Goal: Book appointment/travel/reservation

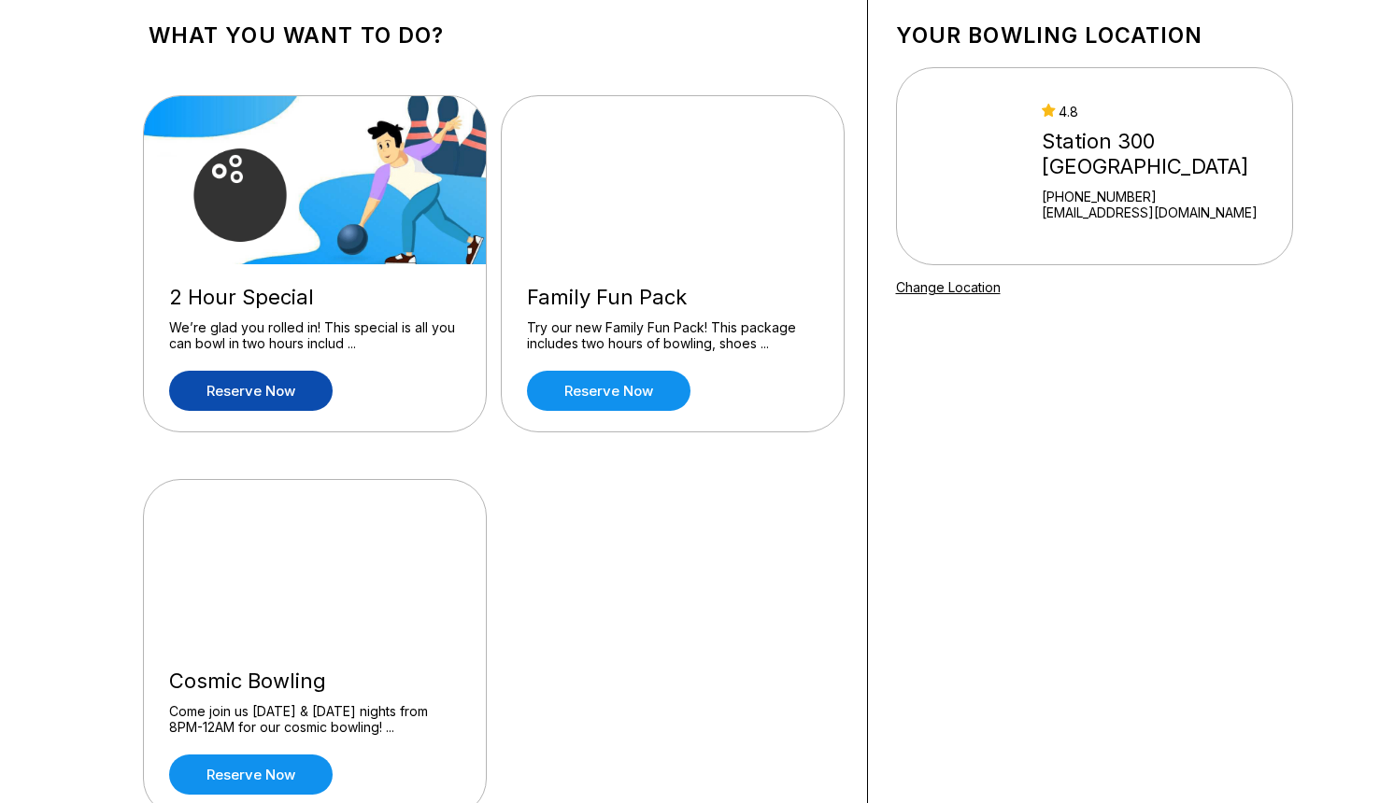
scroll to position [108, 0]
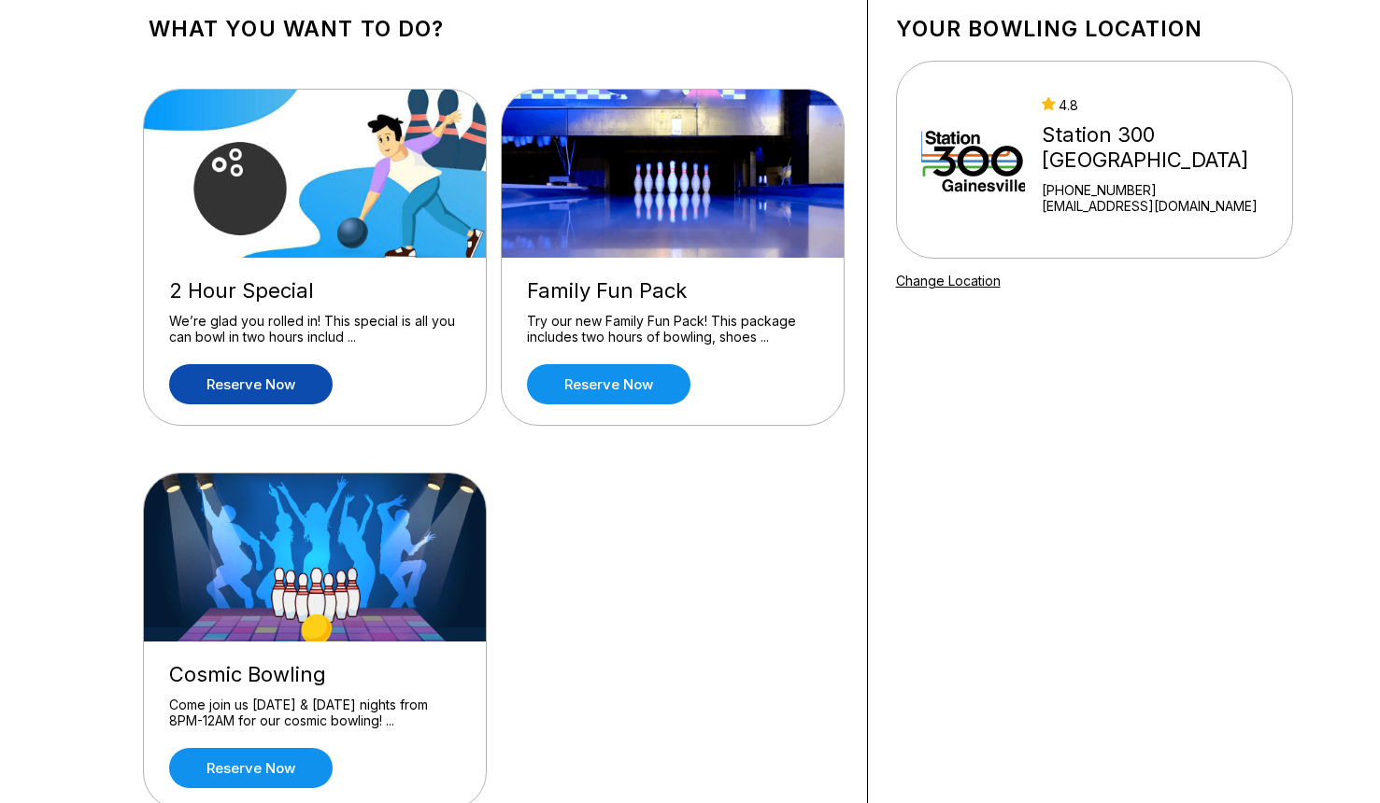
click at [269, 392] on link "Reserve now" at bounding box center [250, 384] width 163 height 40
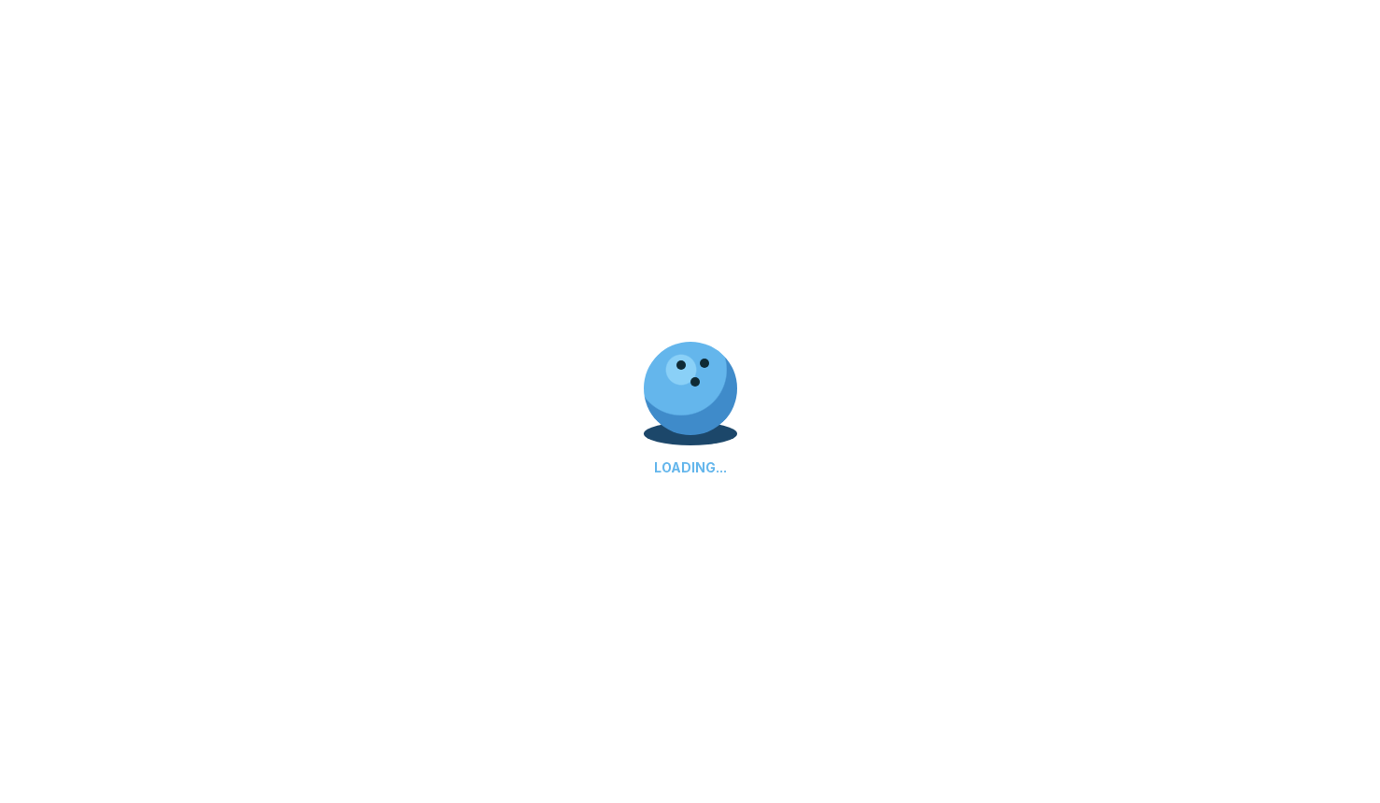
scroll to position [121, 0]
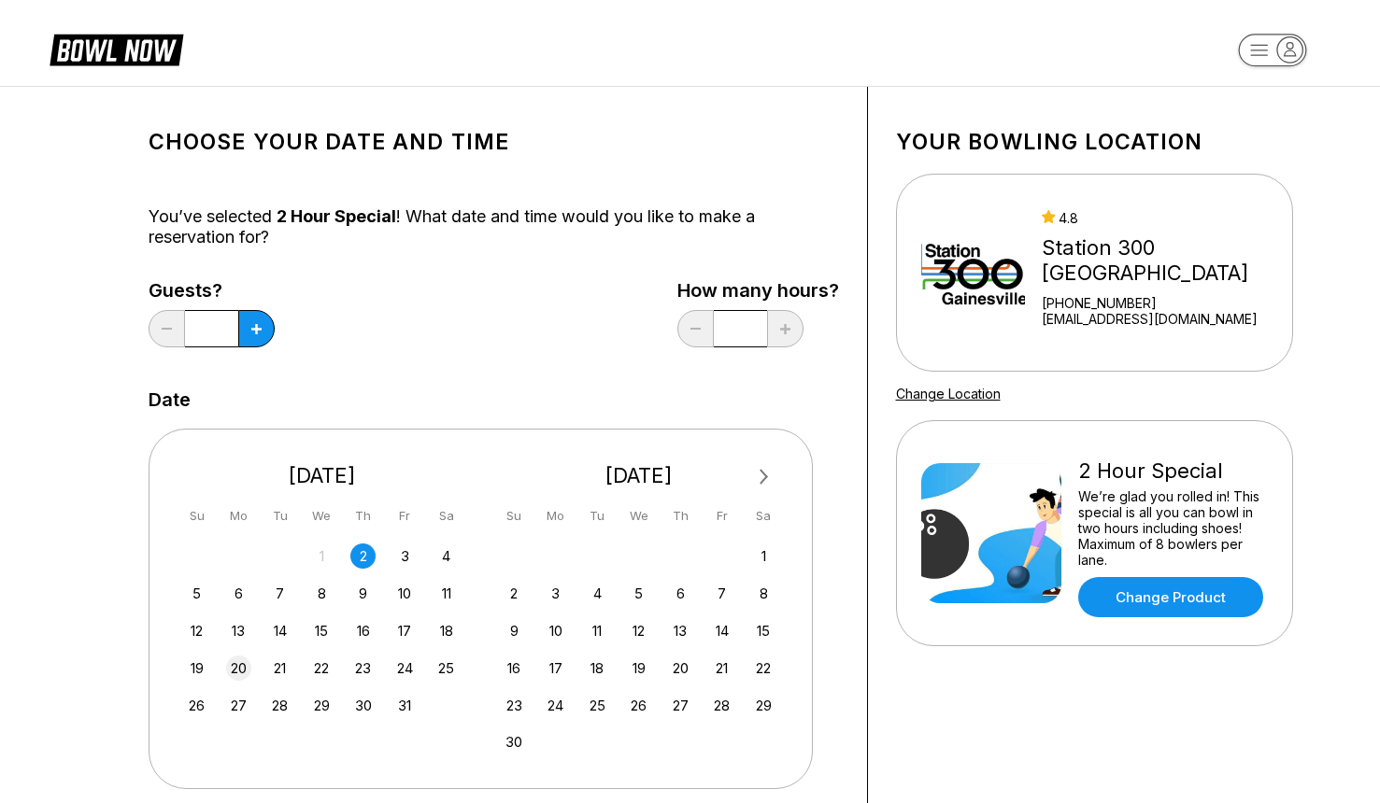
click at [244, 667] on div "20" at bounding box center [238, 668] width 25 height 25
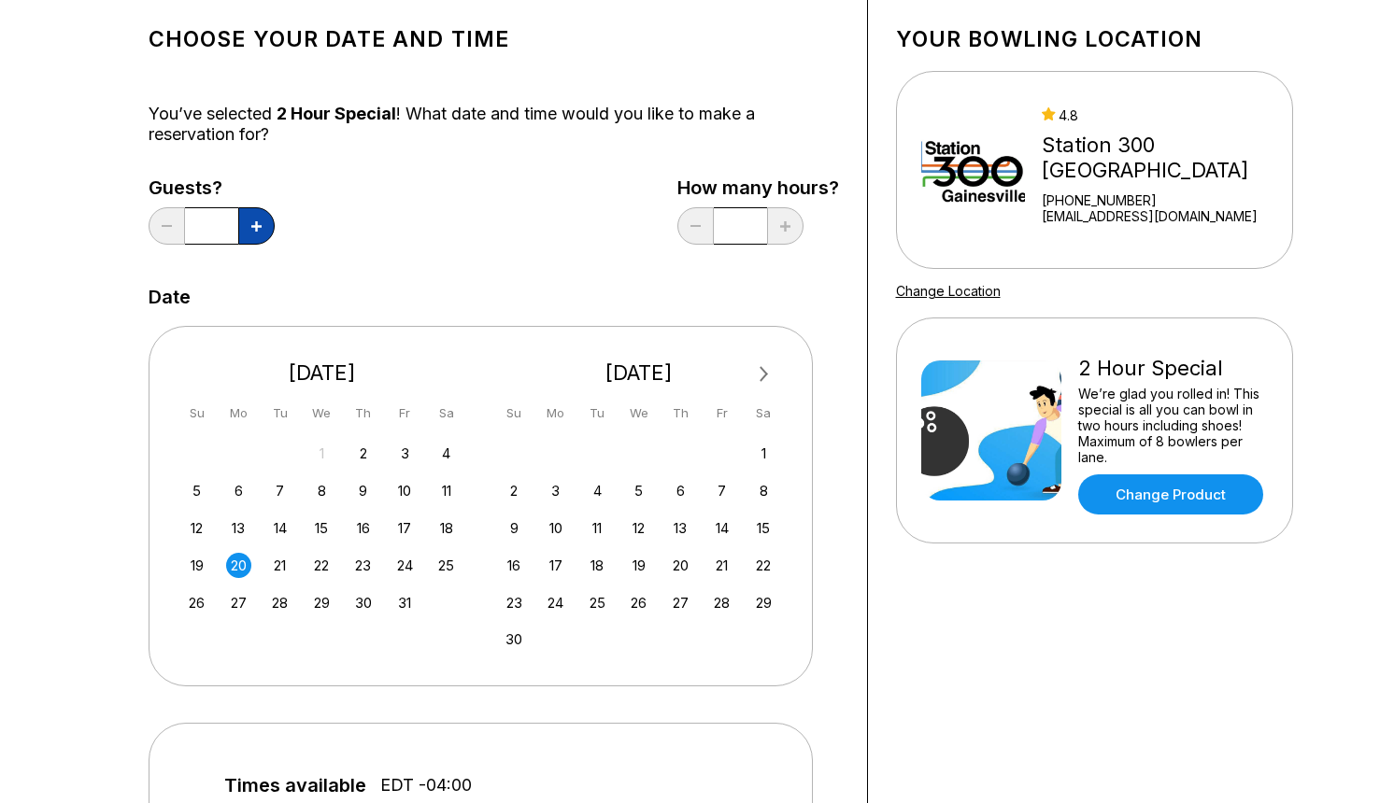
scroll to position [104, 0]
click at [253, 223] on icon at bounding box center [256, 225] width 10 height 10
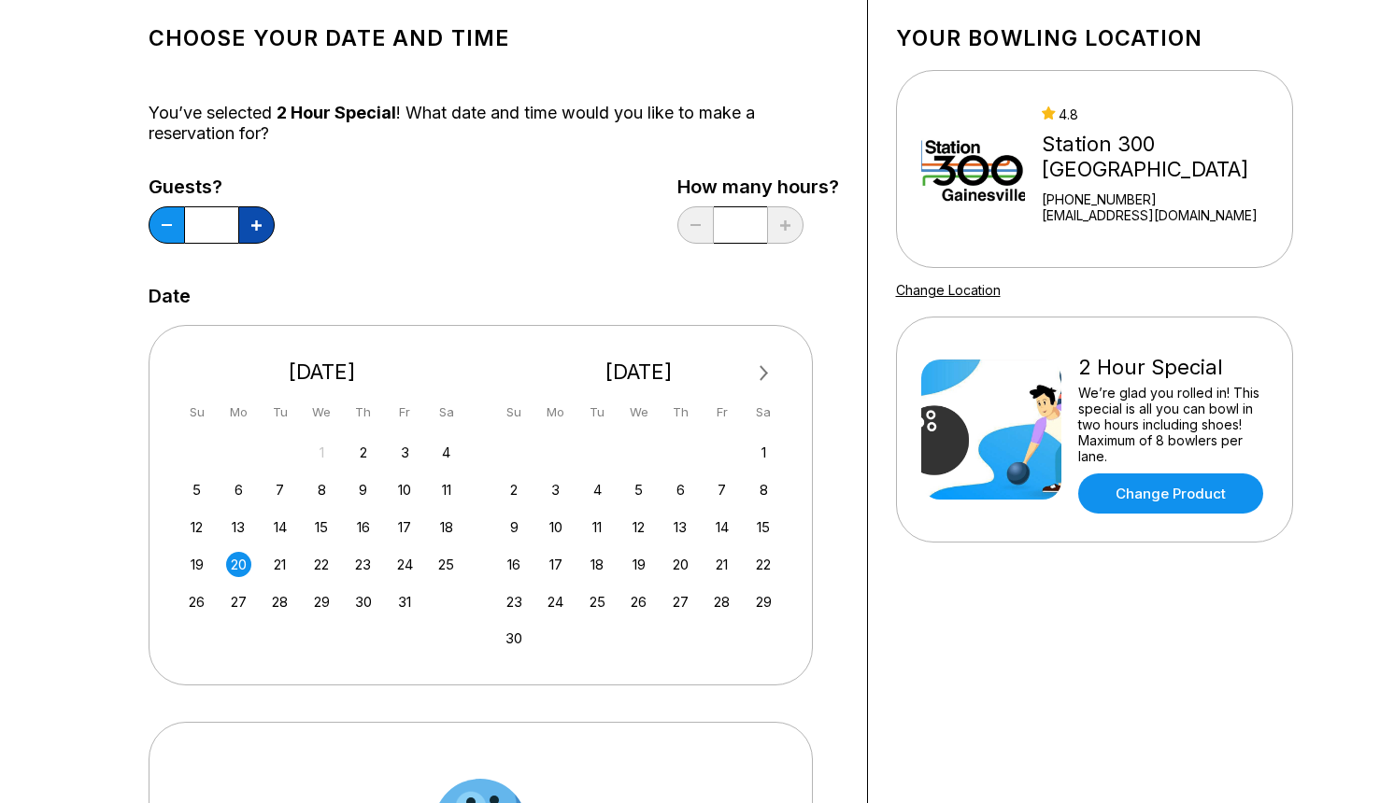
click at [253, 223] on icon at bounding box center [256, 225] width 10 height 10
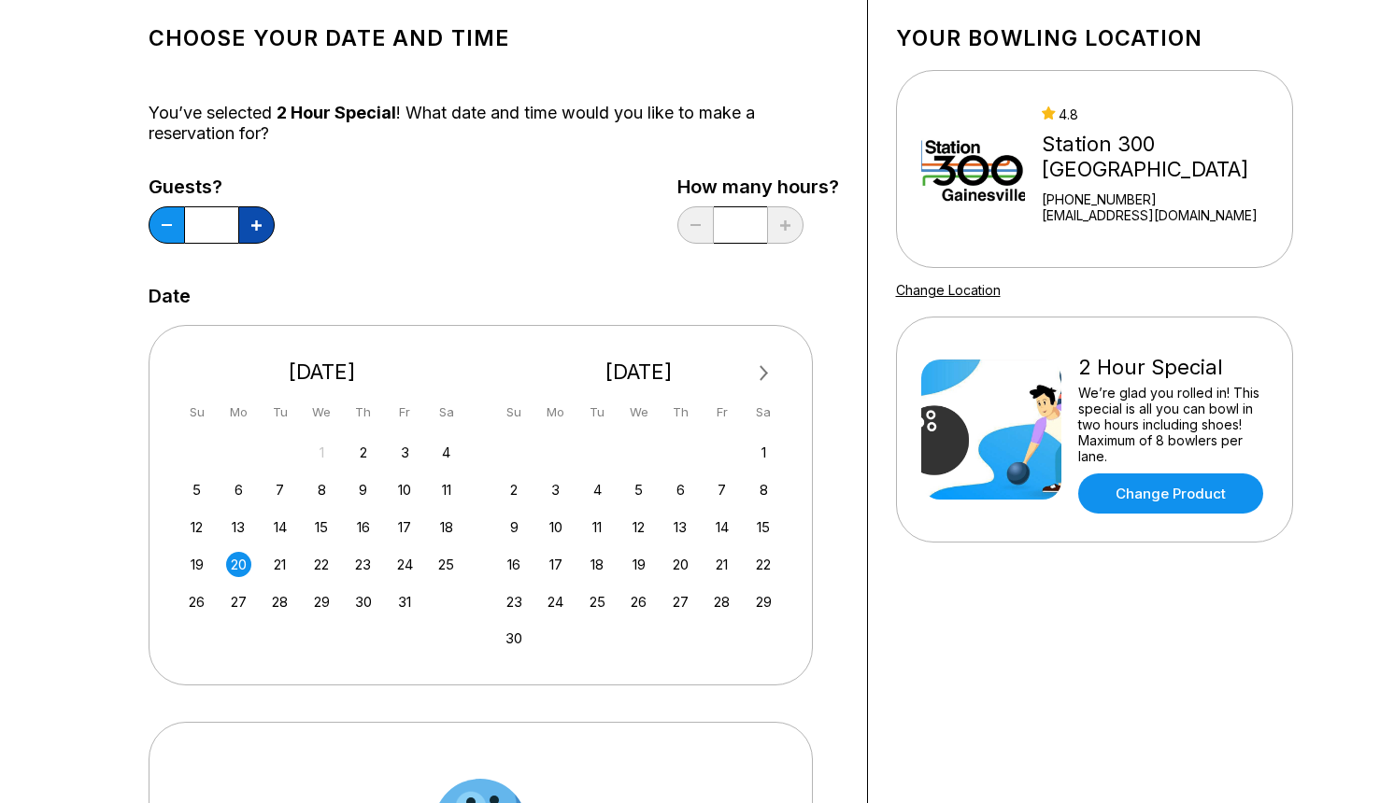
click at [253, 223] on icon at bounding box center [256, 225] width 10 height 10
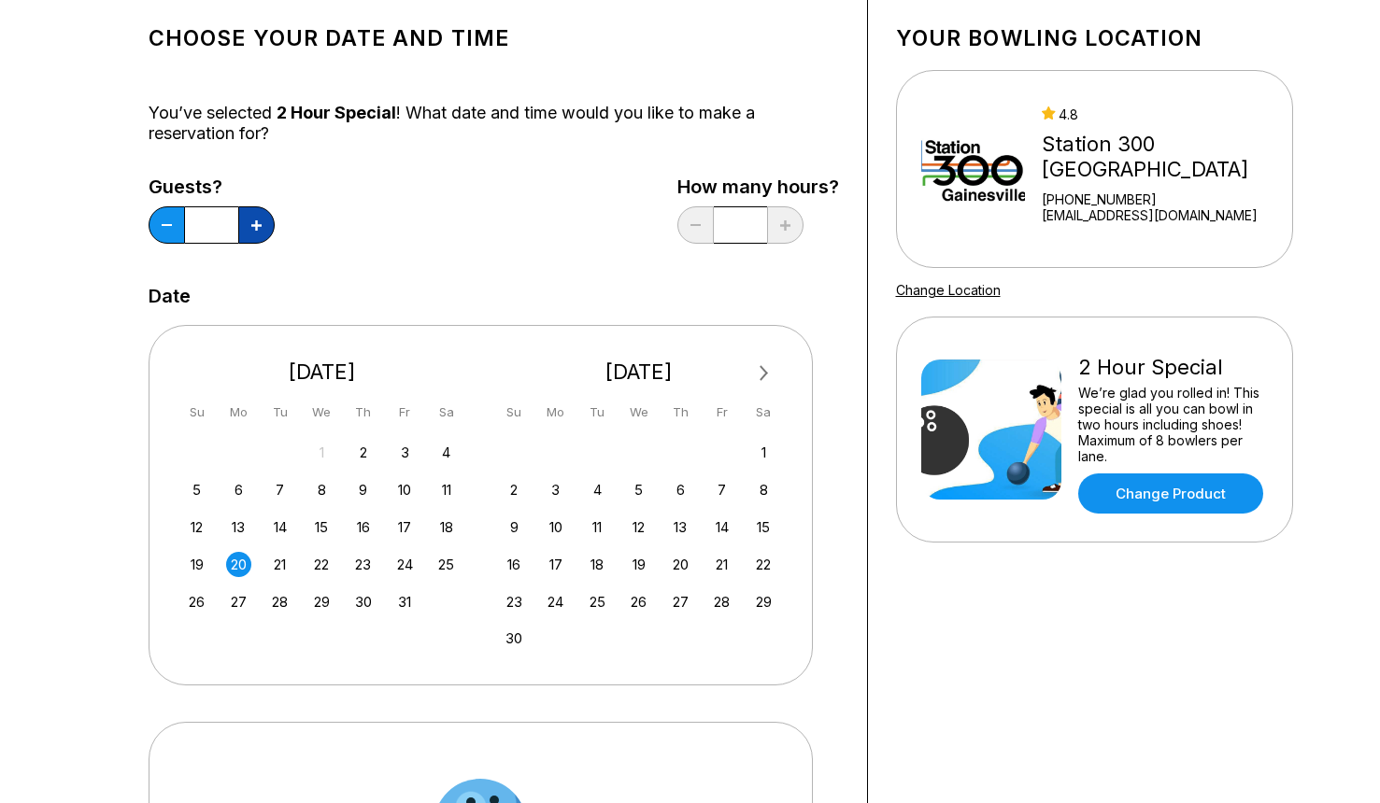
click at [253, 223] on icon at bounding box center [256, 225] width 10 height 10
type input "**"
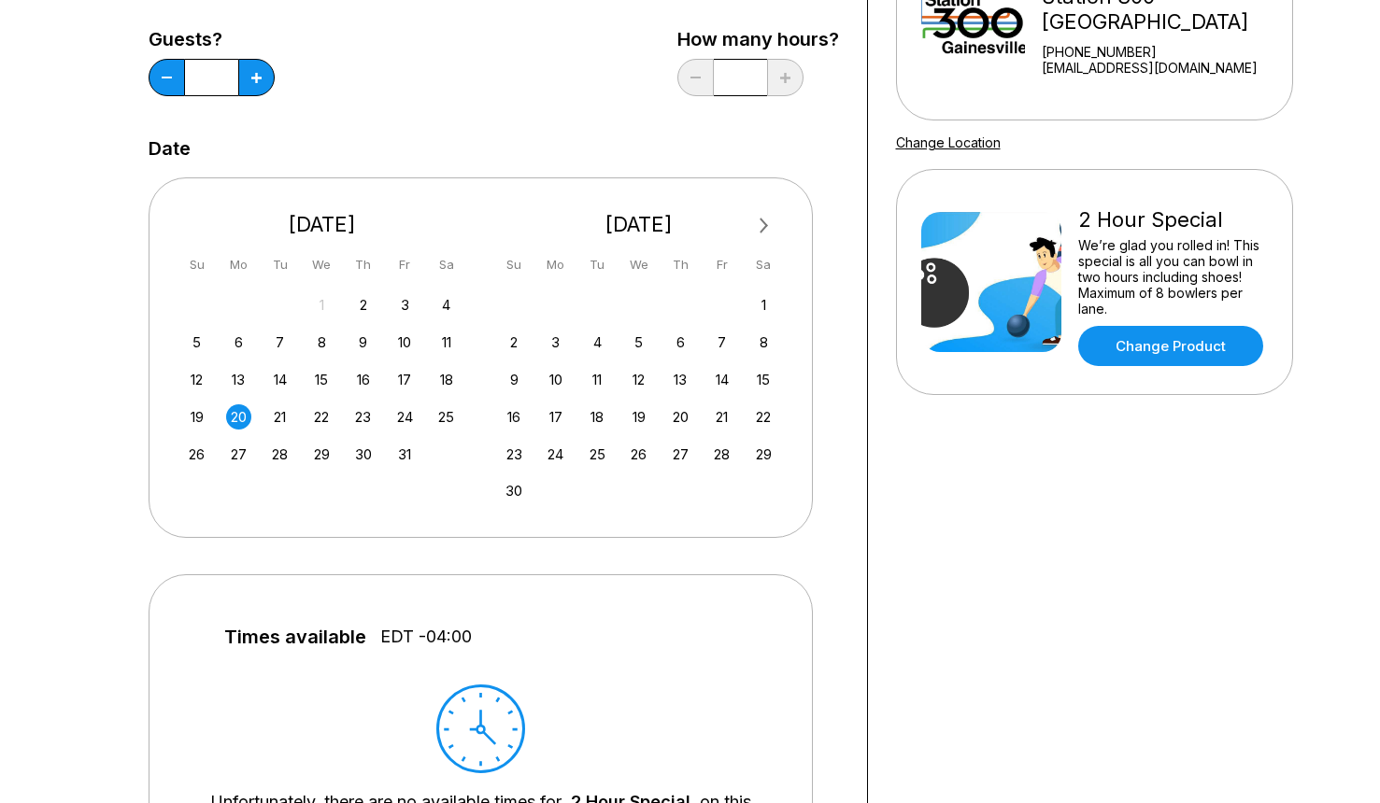
scroll to position [252, 0]
click at [231, 451] on div "27" at bounding box center [238, 453] width 25 height 25
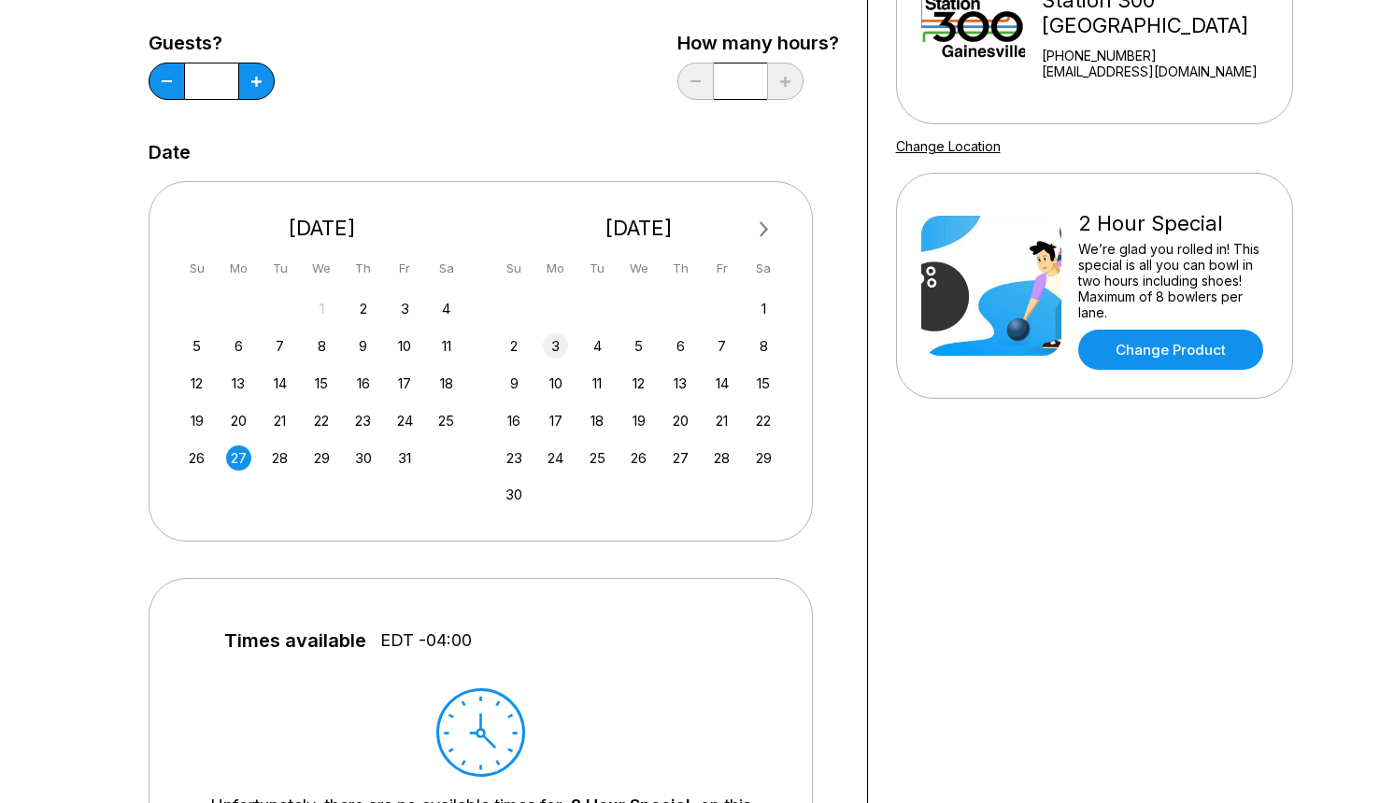
click at [546, 339] on div "3" at bounding box center [555, 345] width 25 height 25
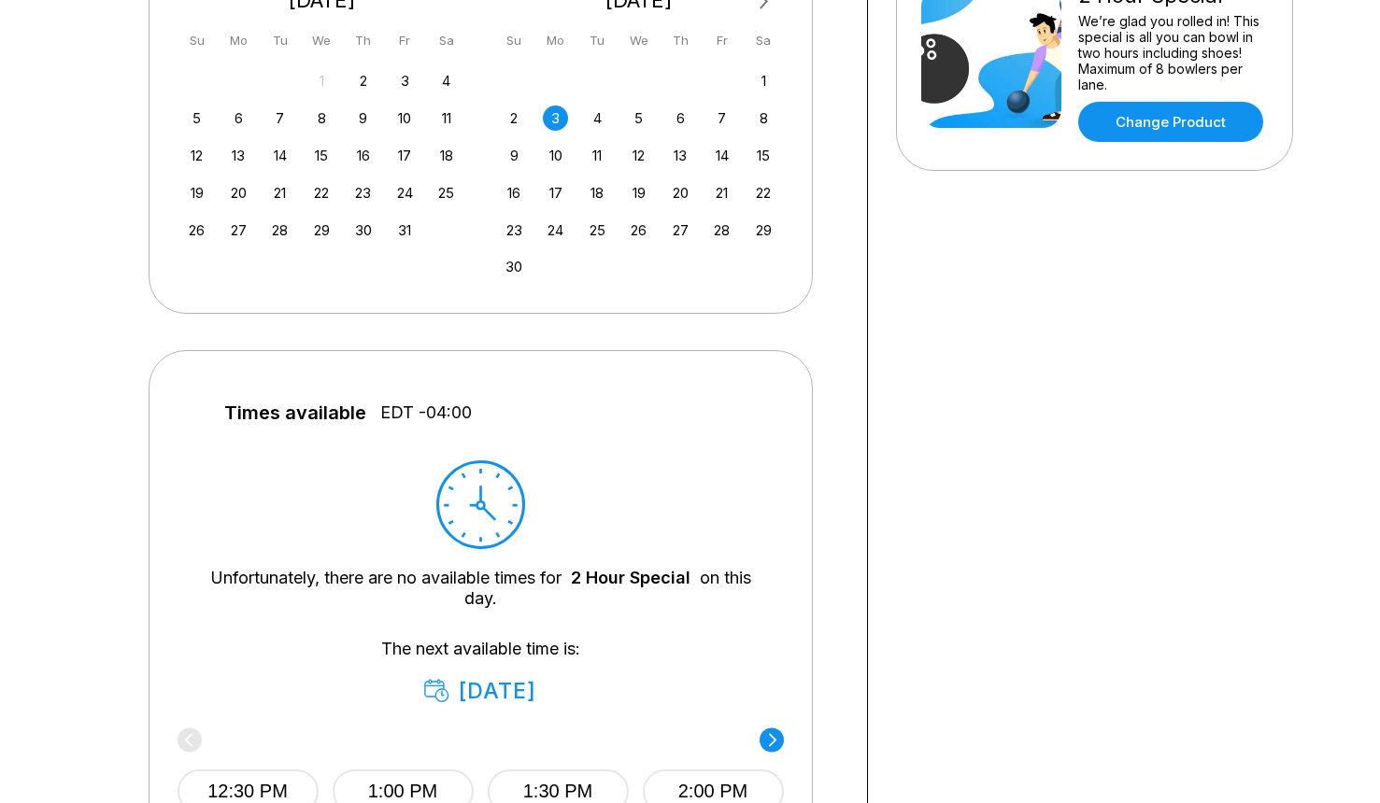
scroll to position [475, 0]
click at [603, 127] on div "4" at bounding box center [597, 118] width 25 height 25
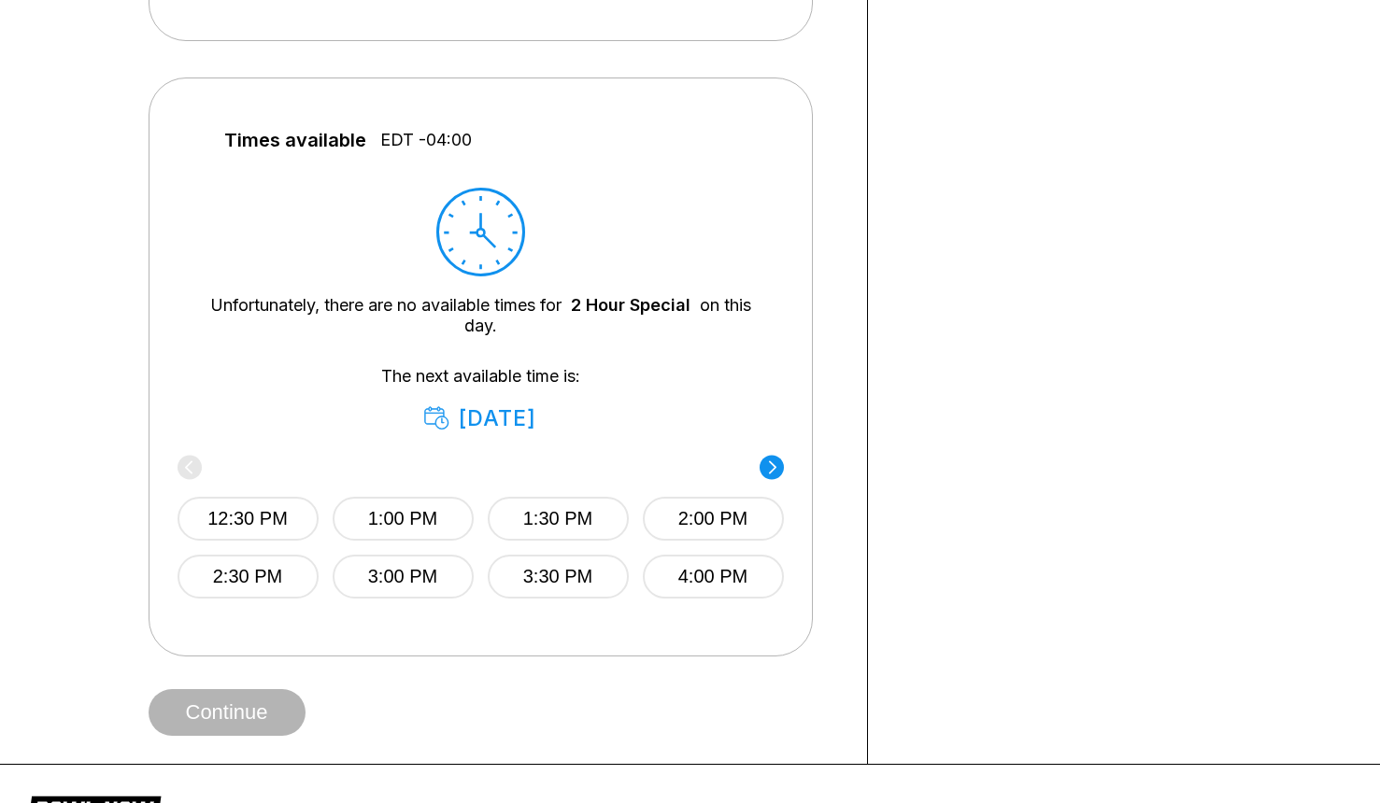
scroll to position [762, 0]
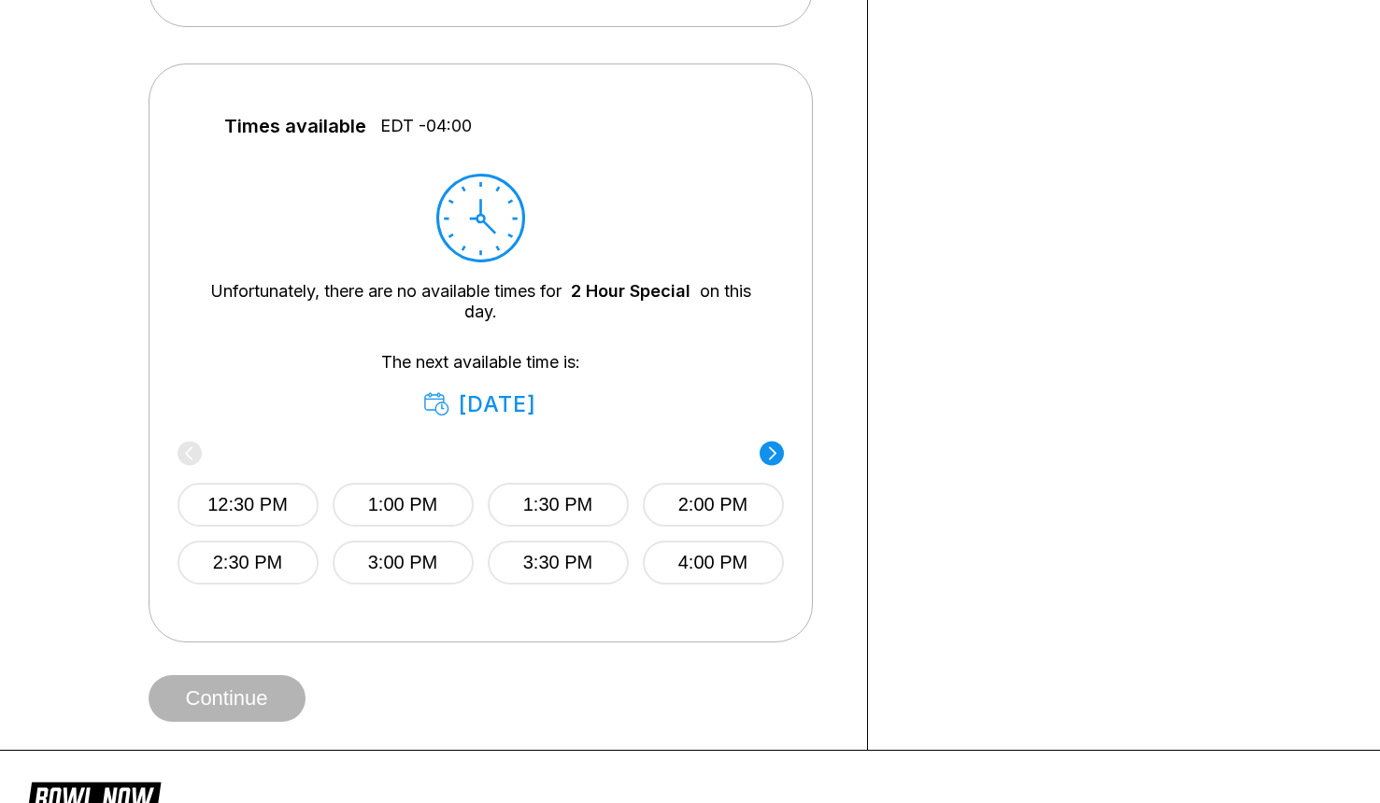
click at [778, 456] on circle at bounding box center [771, 453] width 24 height 24
click at [199, 459] on circle at bounding box center [189, 453] width 24 height 24
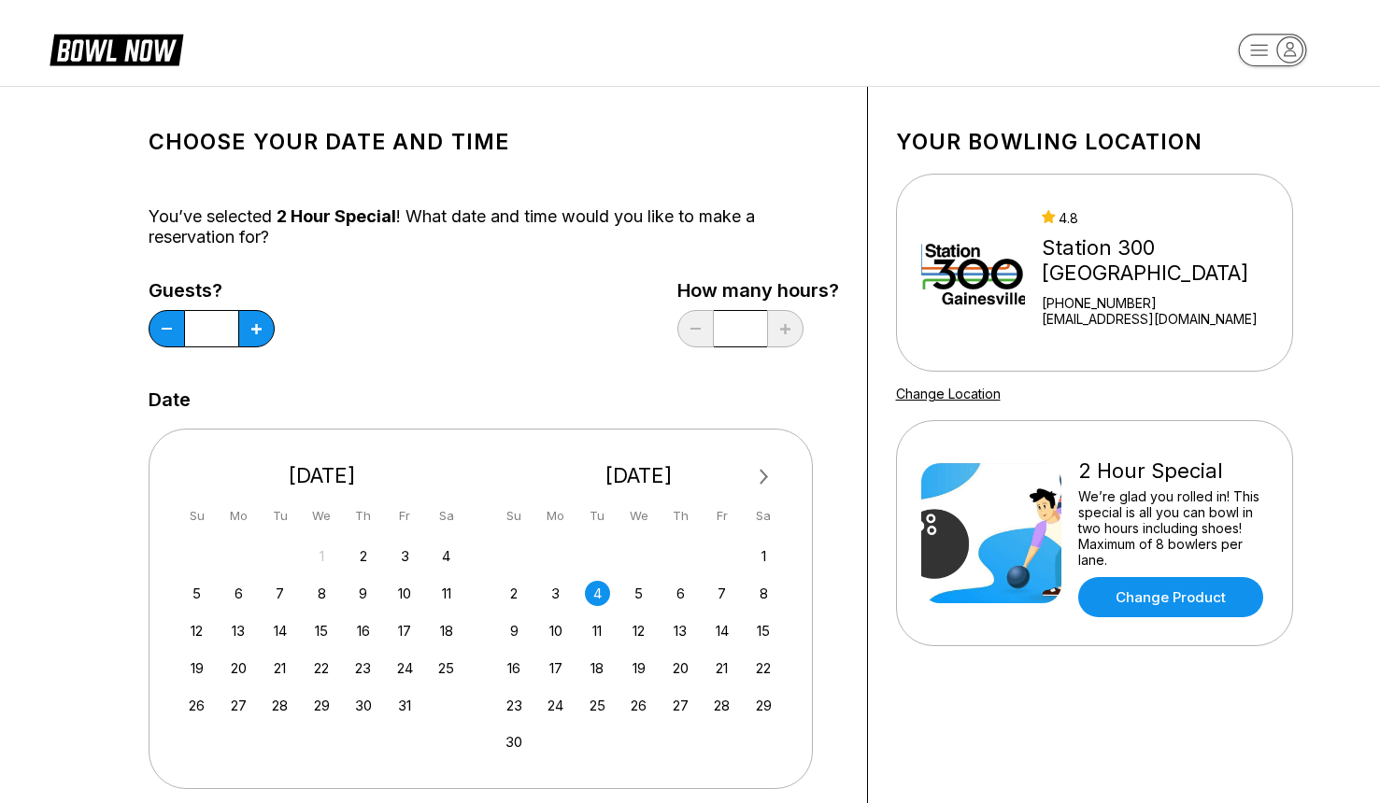
scroll to position [0, 0]
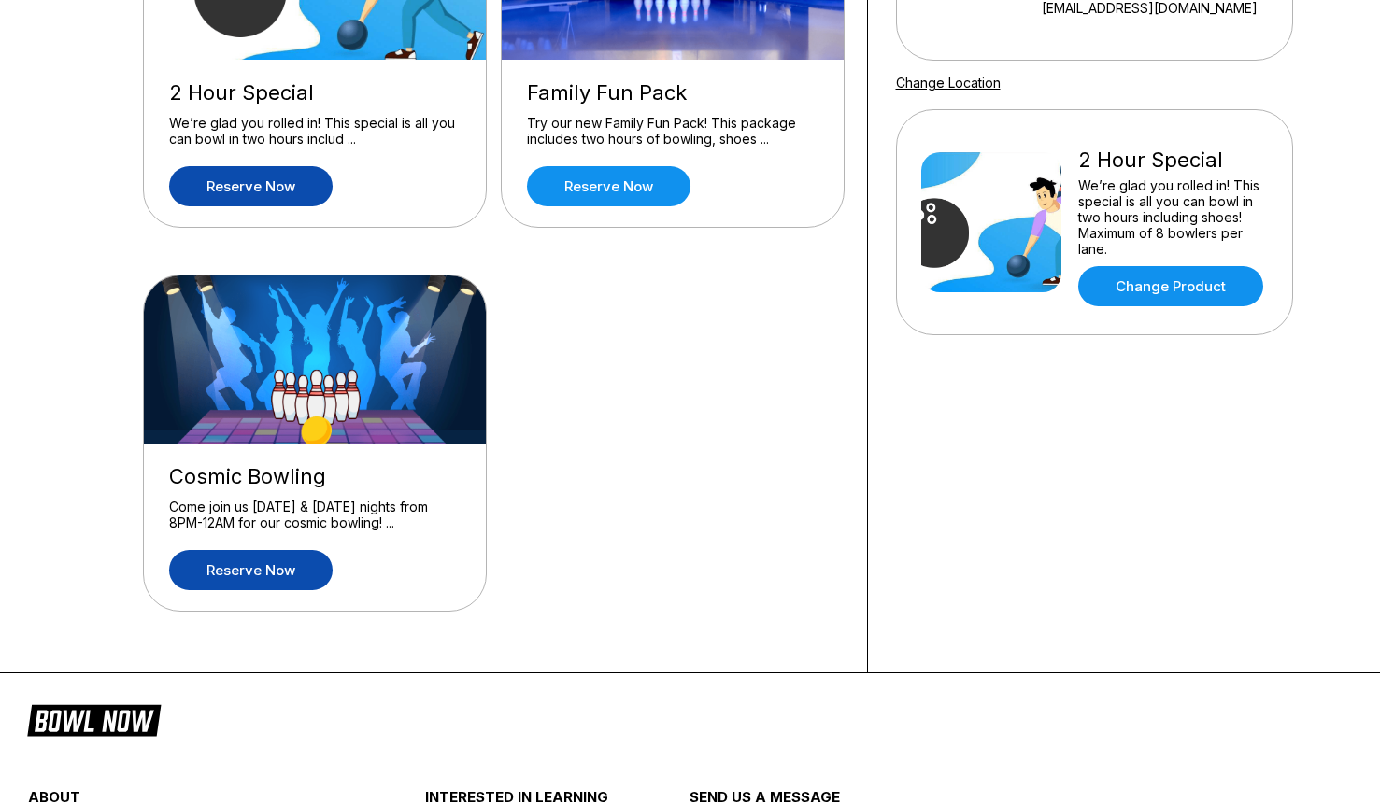
scroll to position [312, 0]
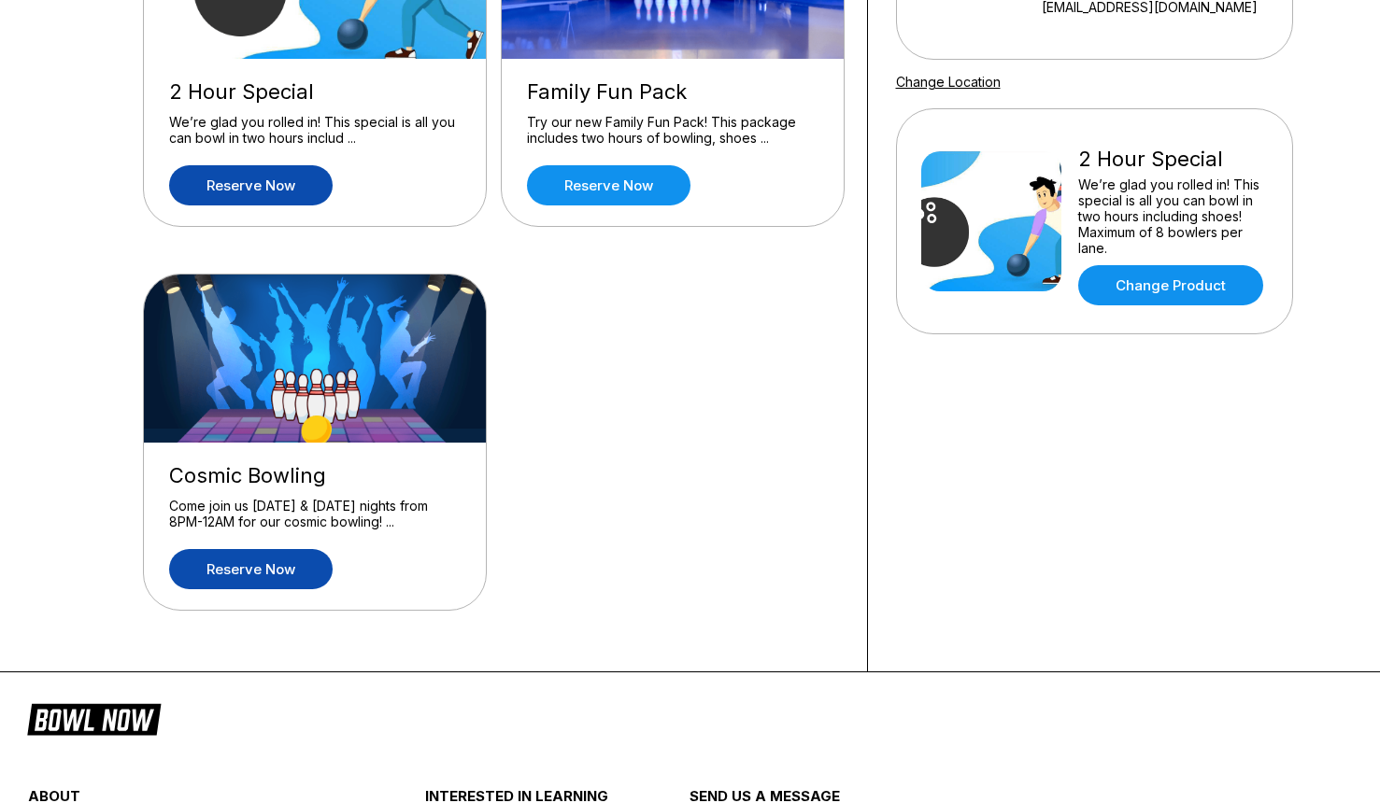
click at [278, 574] on link "Reserve now" at bounding box center [250, 569] width 163 height 40
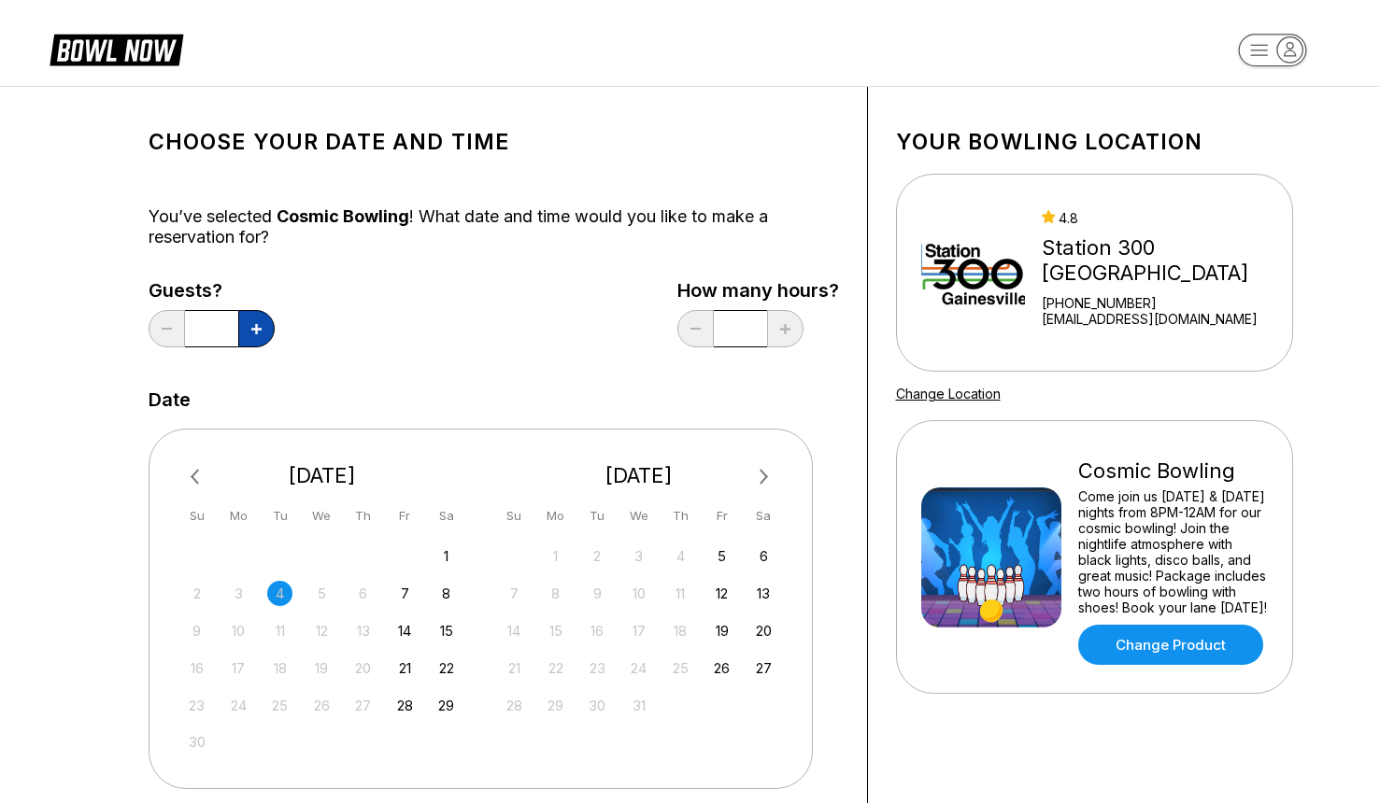
click at [271, 338] on button at bounding box center [256, 328] width 36 height 37
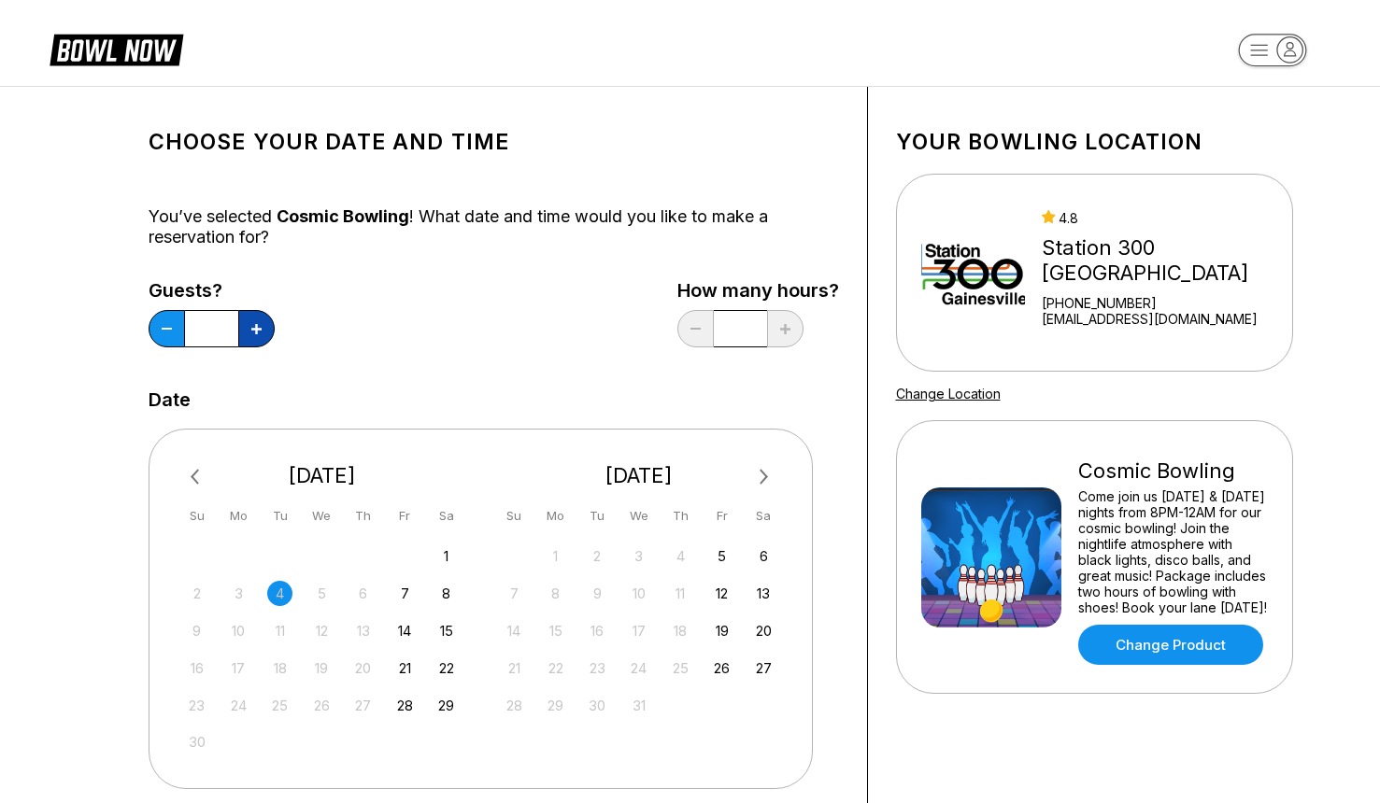
click at [271, 338] on button at bounding box center [256, 328] width 36 height 37
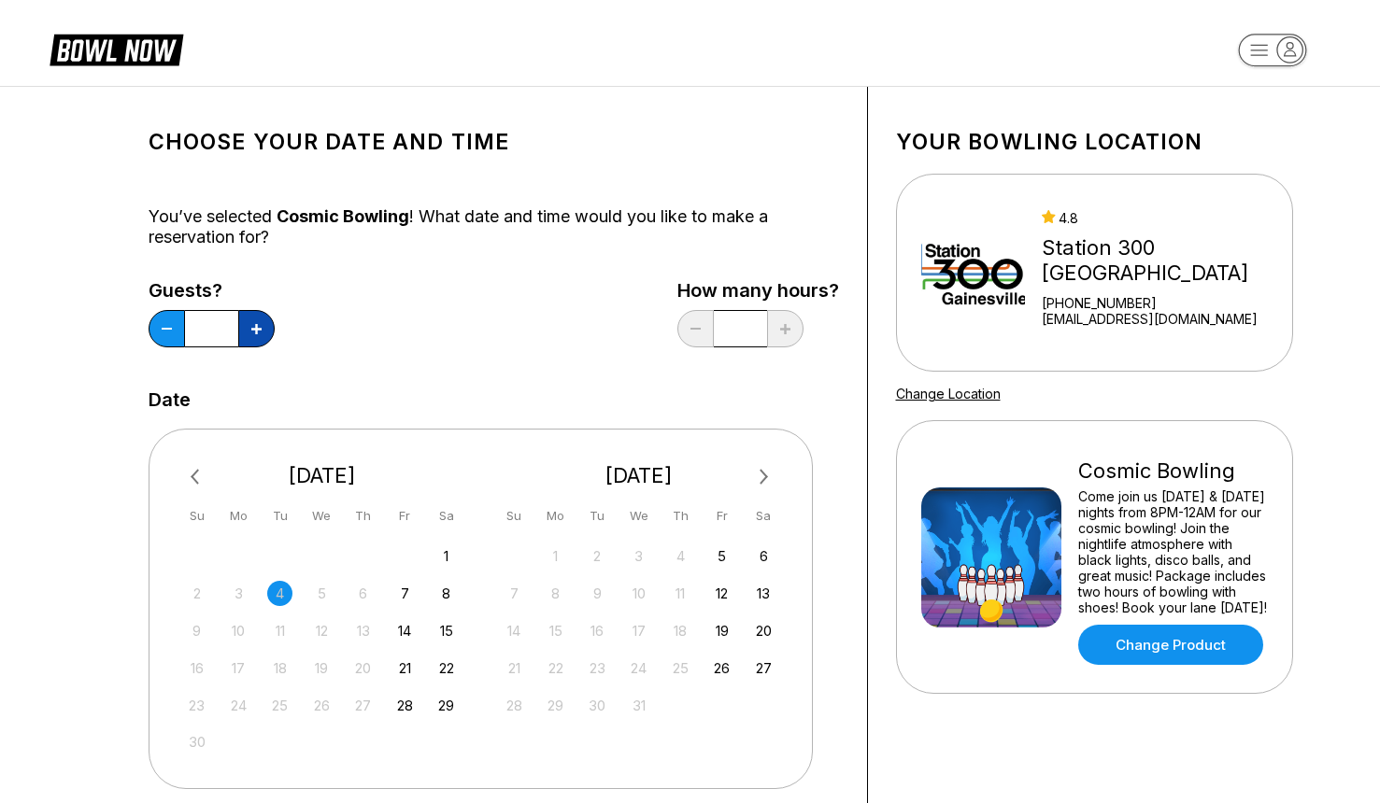
click at [271, 338] on button at bounding box center [256, 328] width 36 height 37
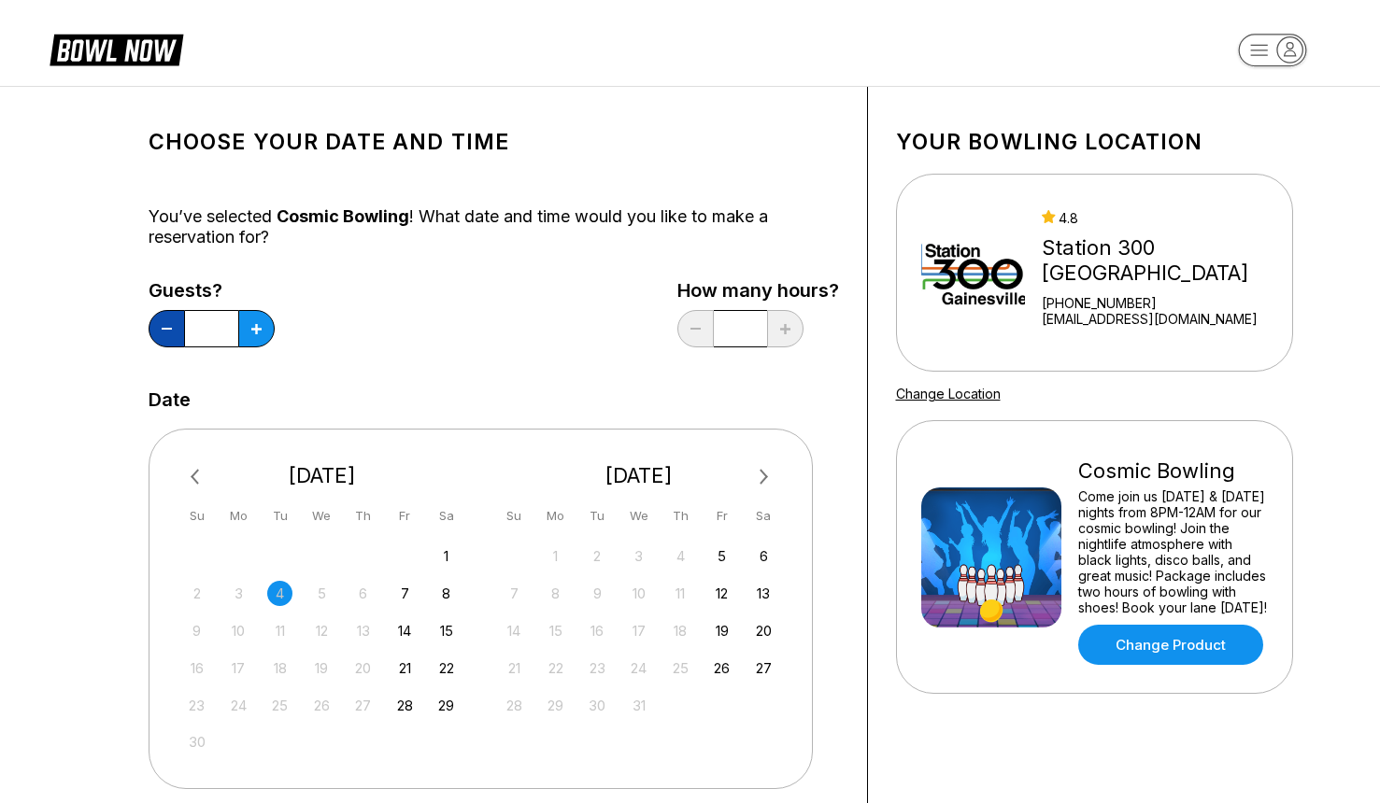
click at [164, 329] on icon at bounding box center [167, 329] width 10 height 2
type input "**"
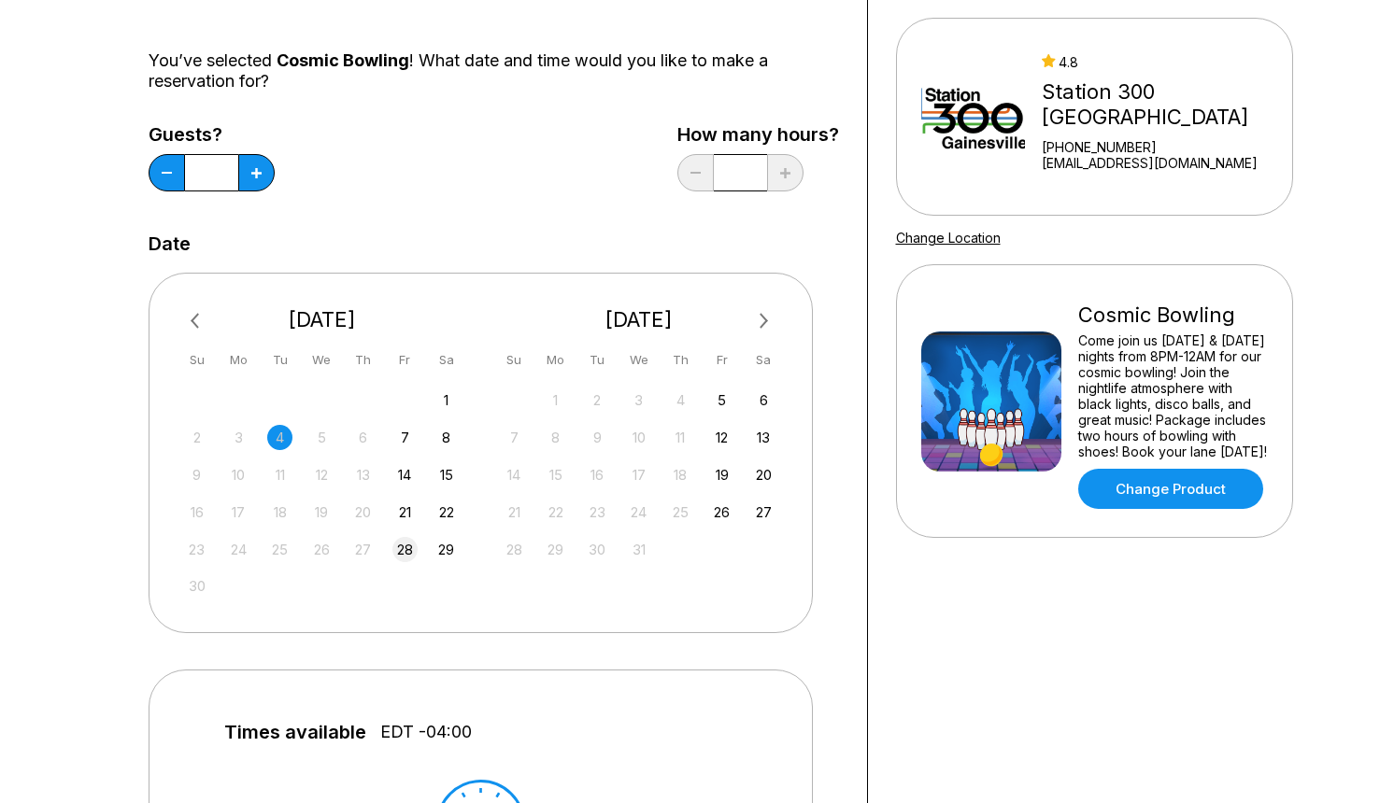
scroll to position [173, 0]
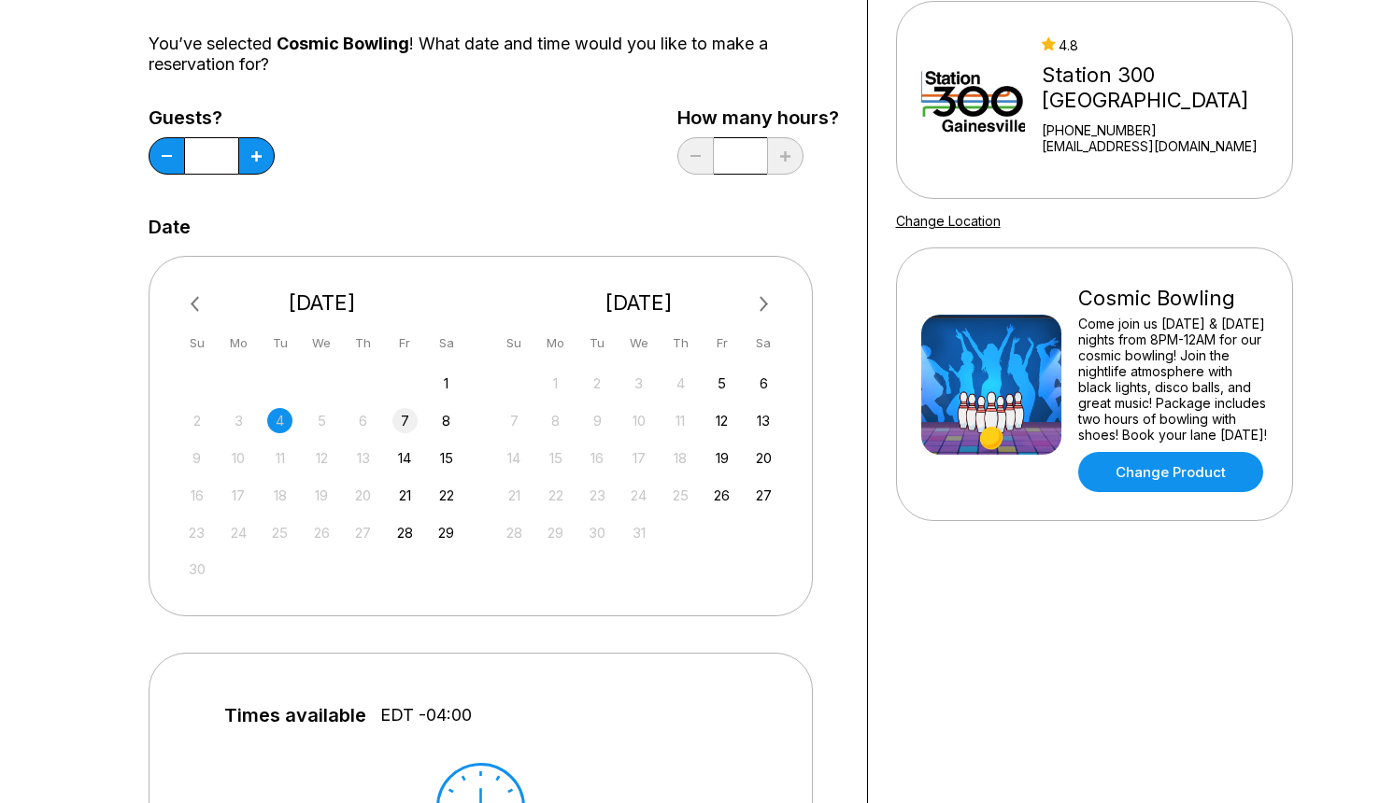
click at [405, 429] on div "7" at bounding box center [404, 420] width 25 height 25
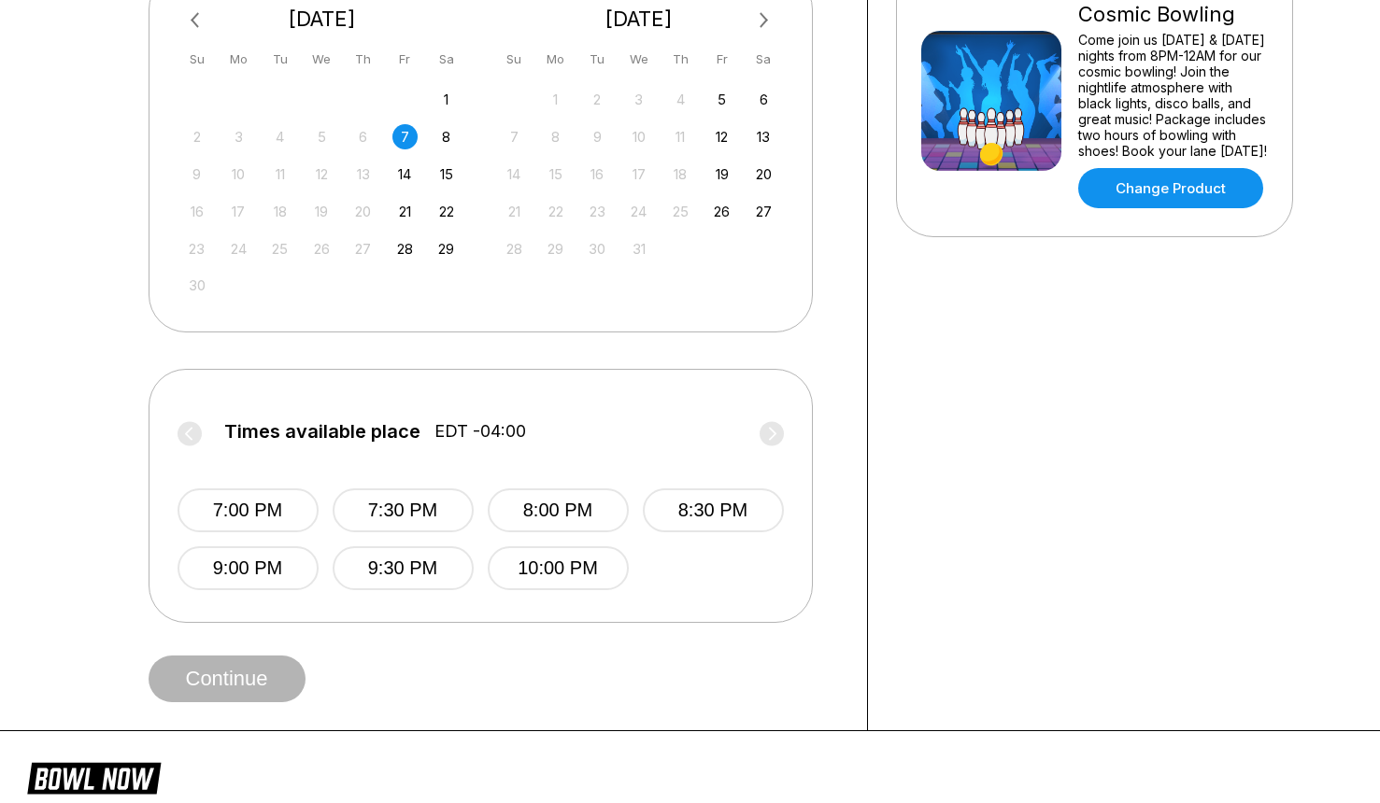
scroll to position [460, 0]
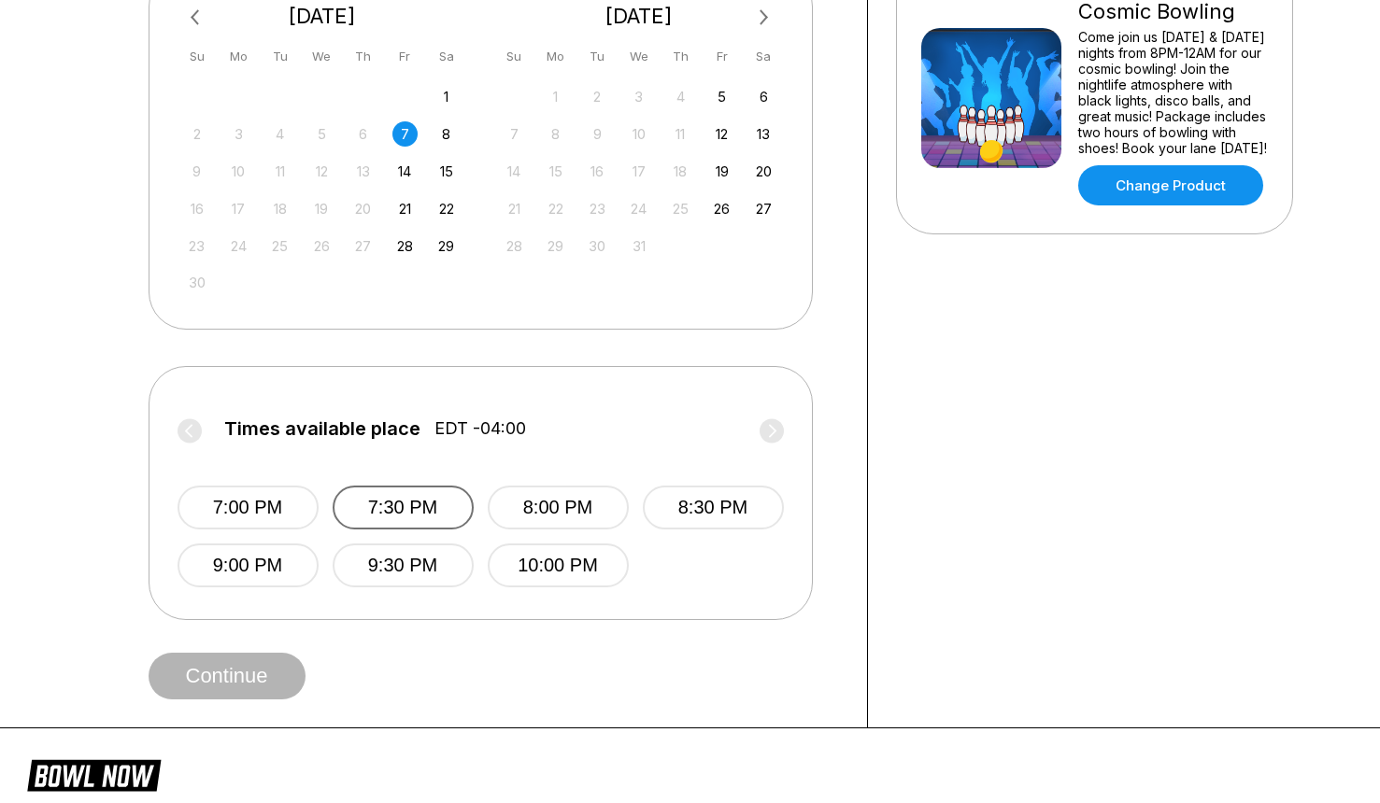
click at [461, 512] on button "7:30 PM" at bounding box center [403, 508] width 141 height 44
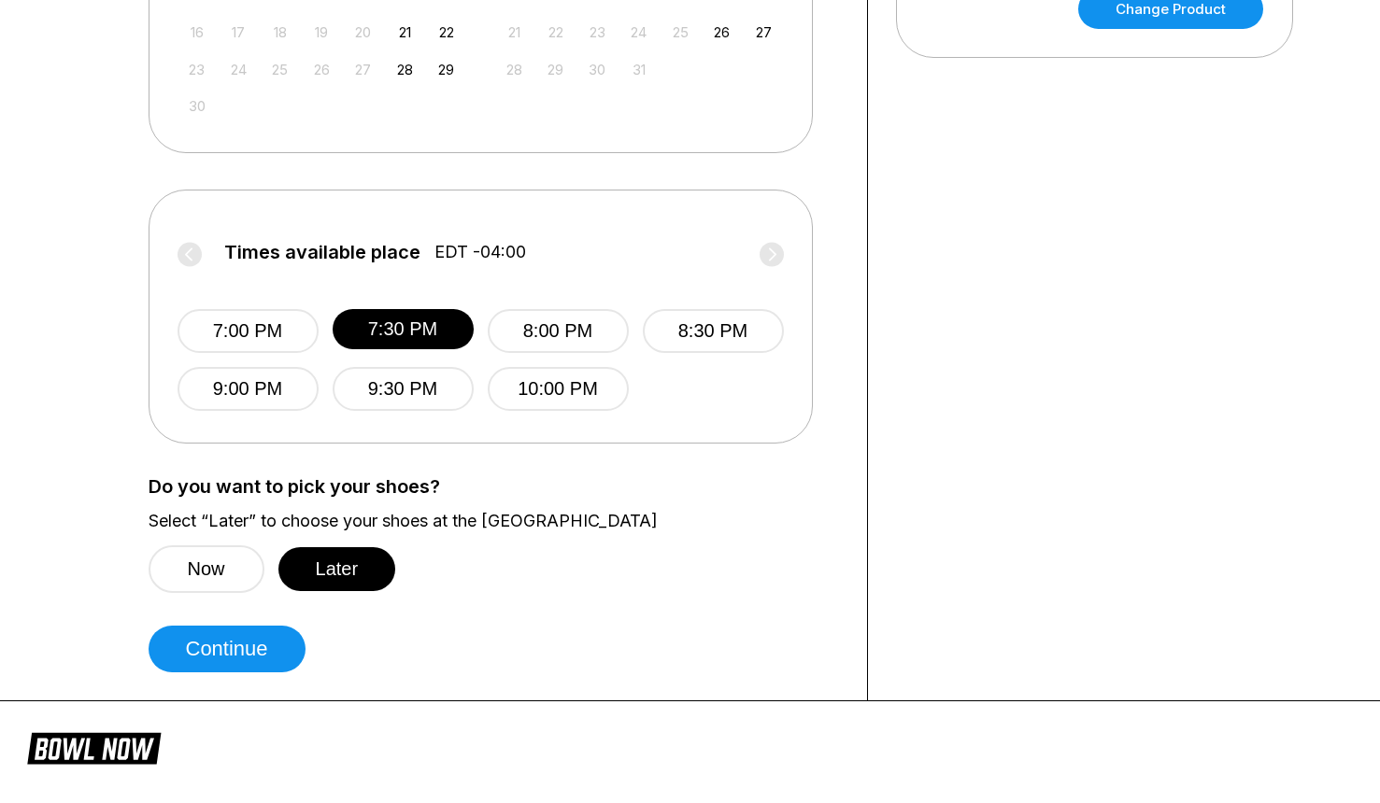
scroll to position [638, 0]
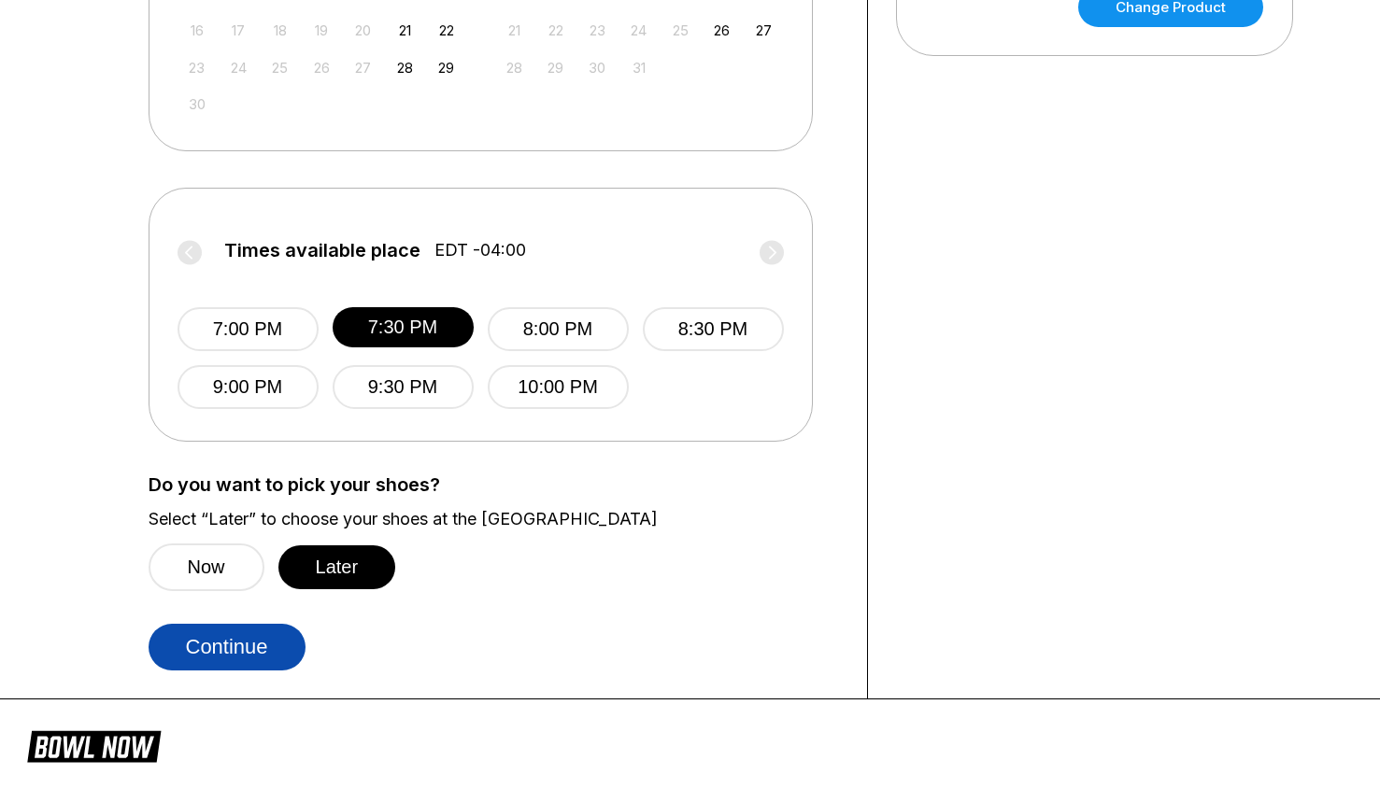
click at [261, 644] on button "Continue" at bounding box center [227, 647] width 157 height 47
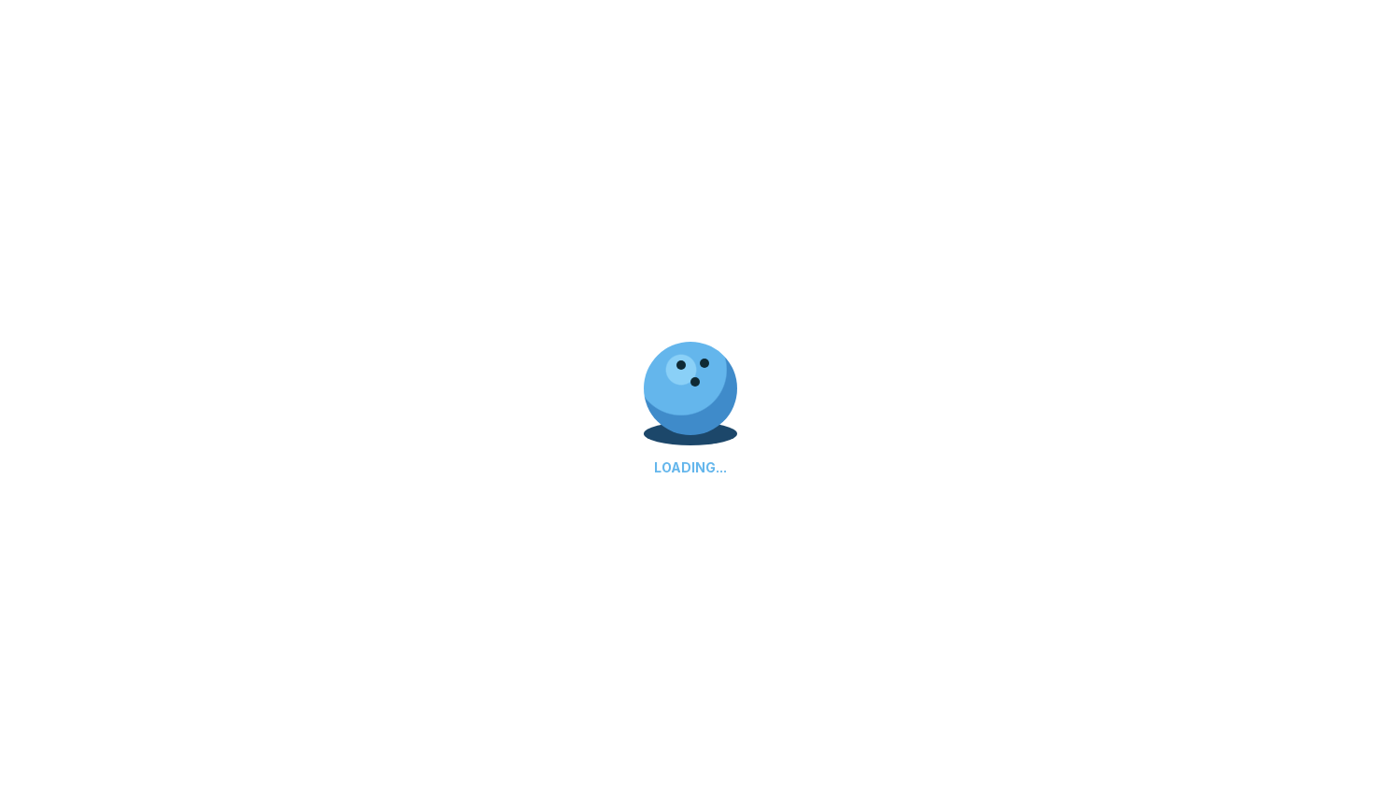
select select "**"
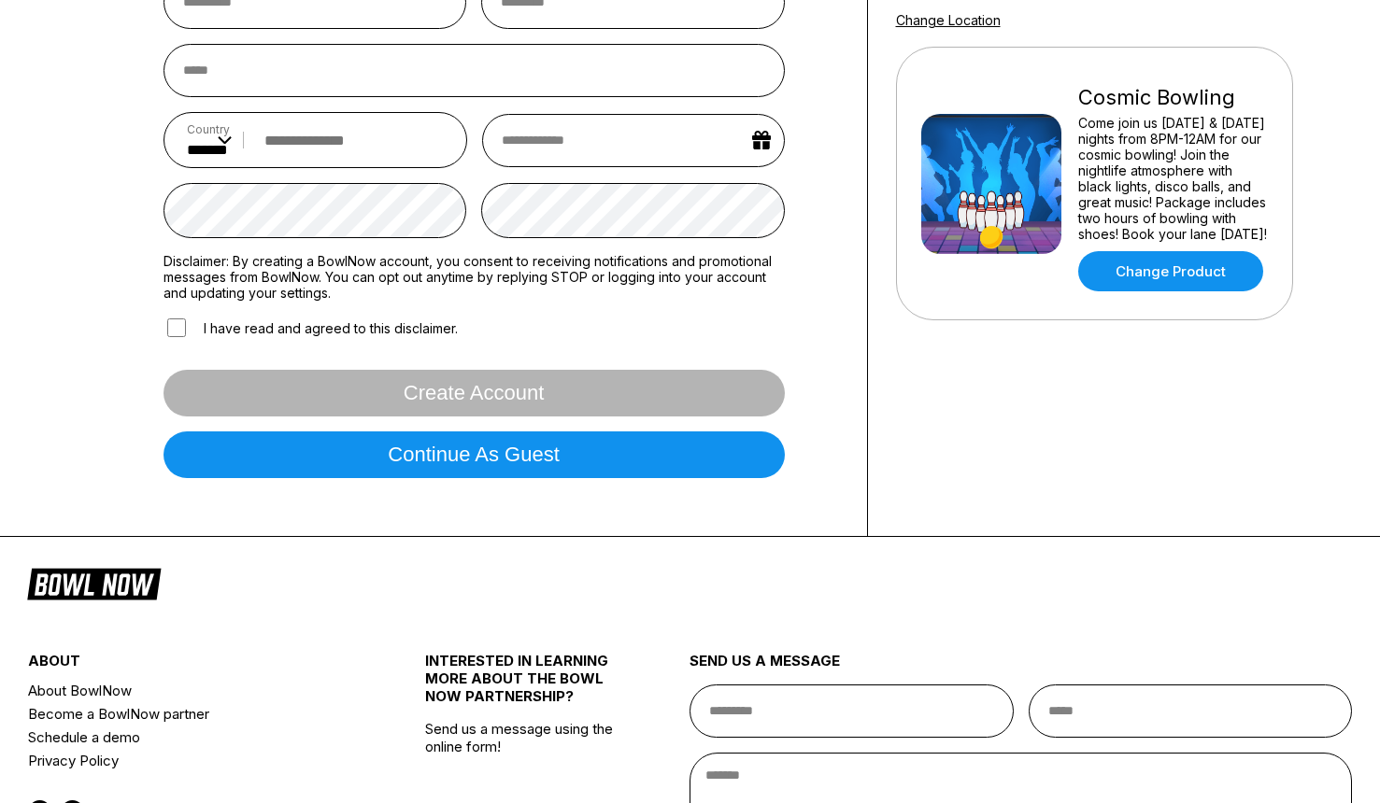
scroll to position [376, 0]
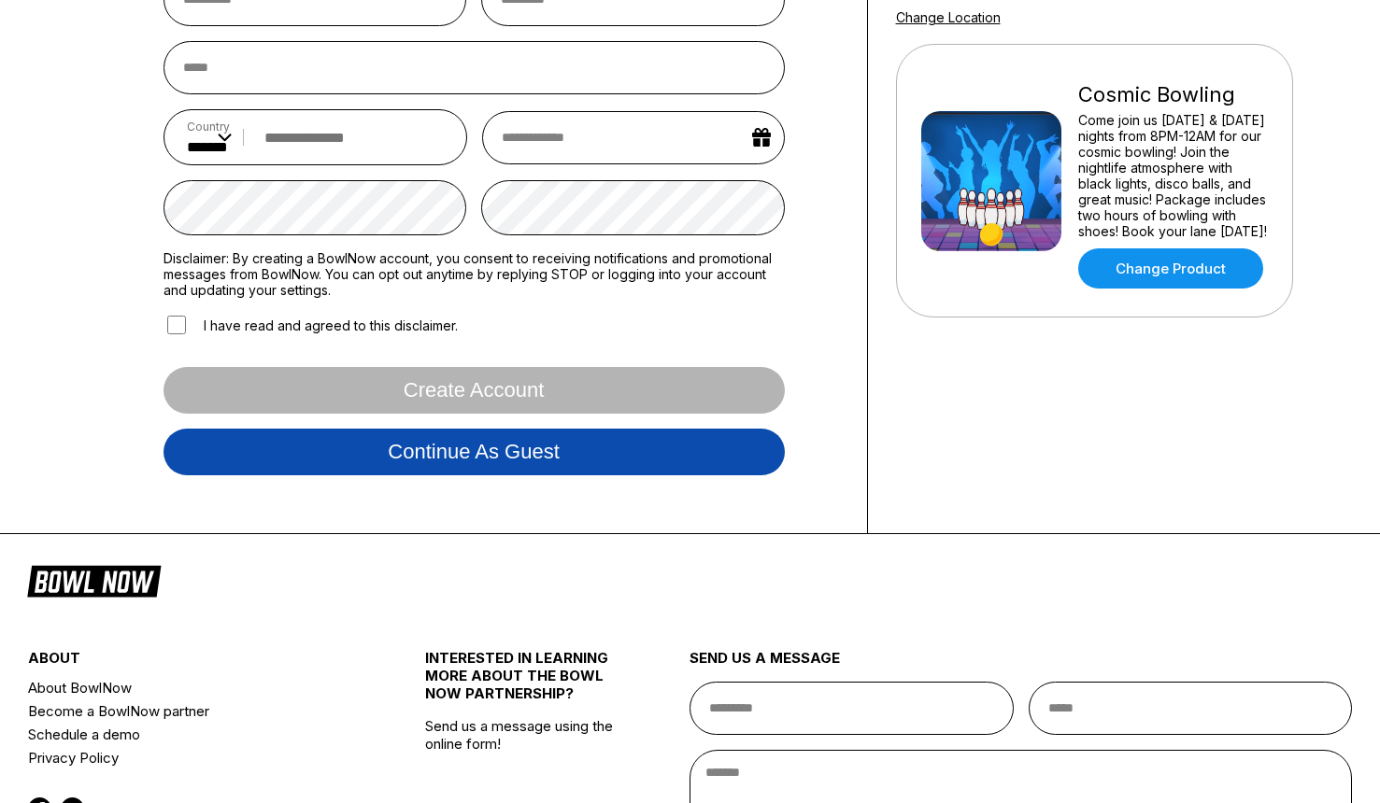
click at [490, 461] on button "Continue as guest" at bounding box center [473, 452] width 621 height 47
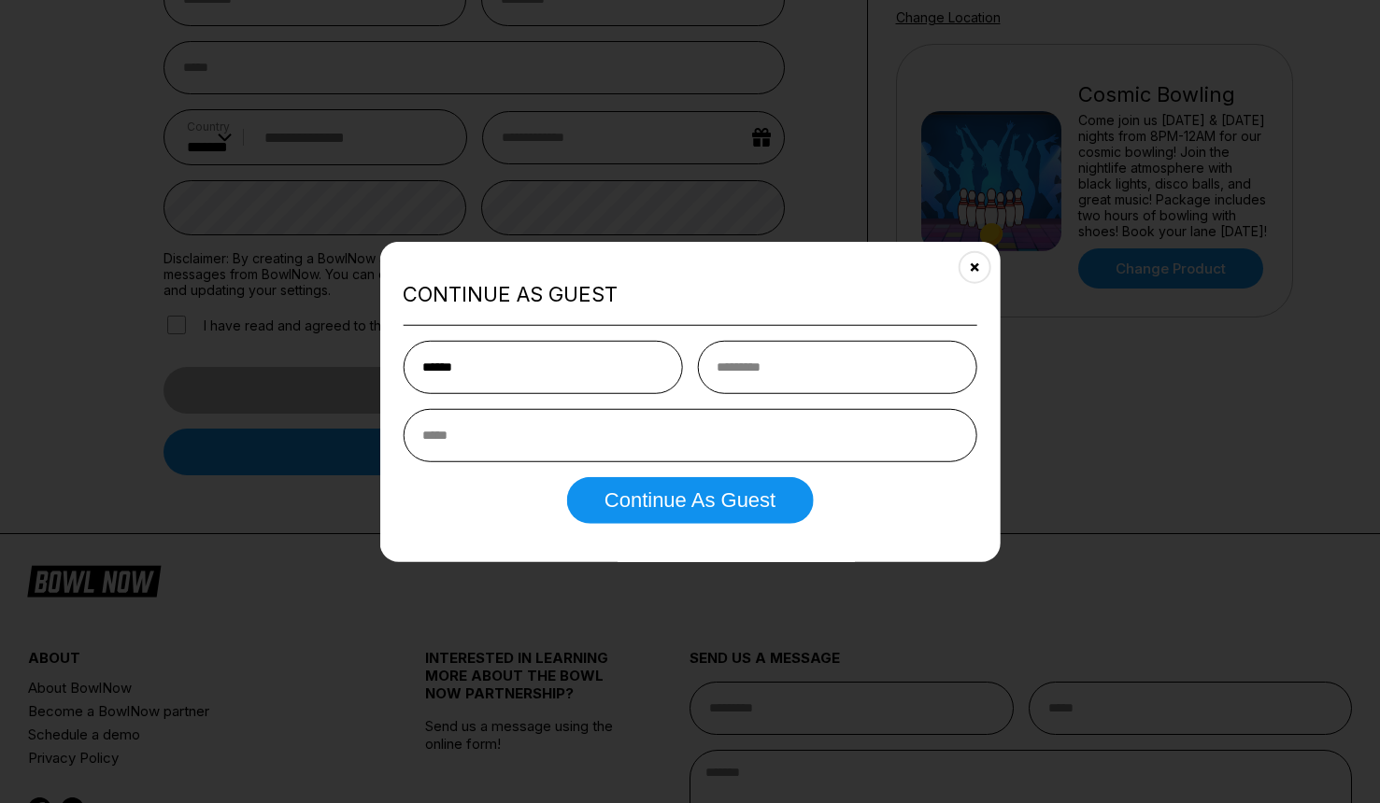
type input "******"
type input "****"
type input "**********"
click at [689, 502] on button "Continue as Guest" at bounding box center [690, 499] width 246 height 47
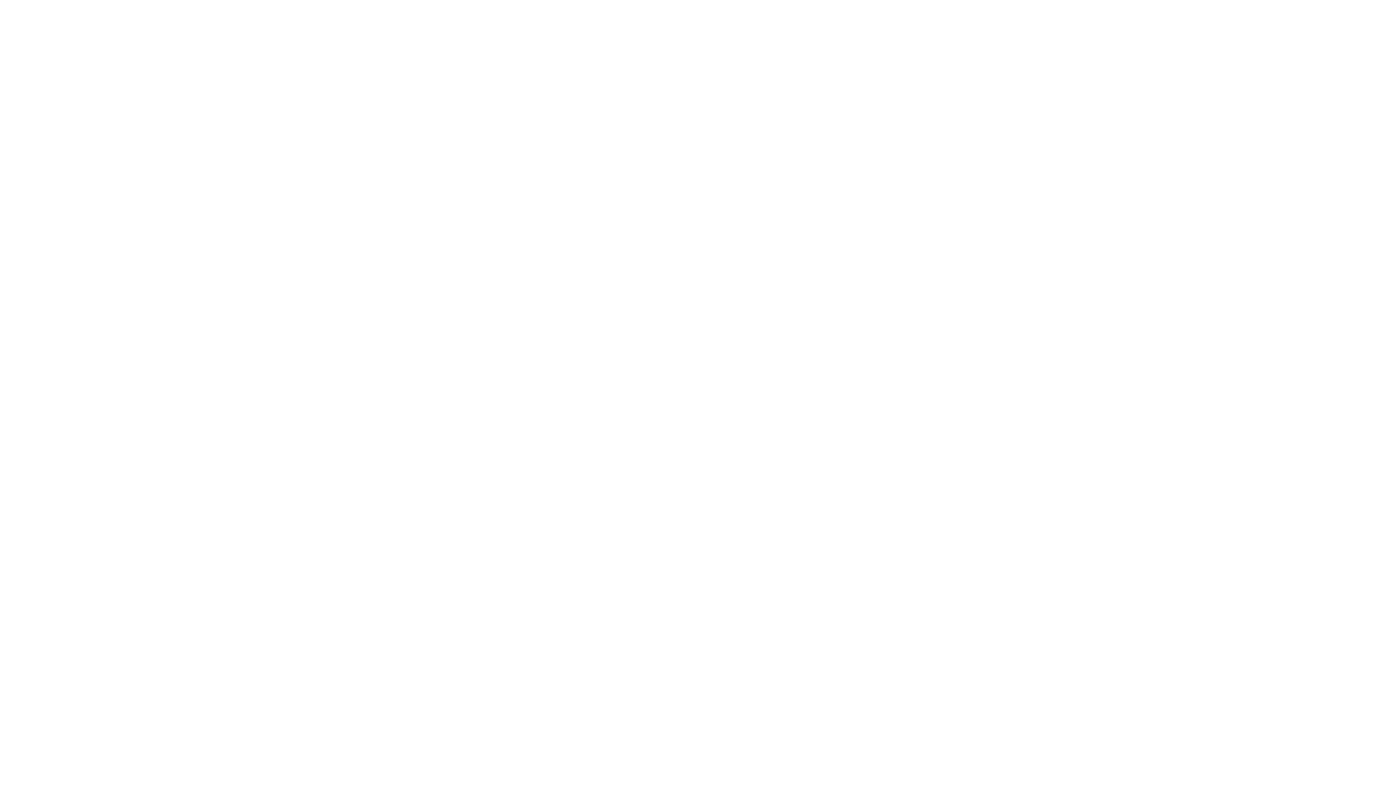
scroll to position [0, 0]
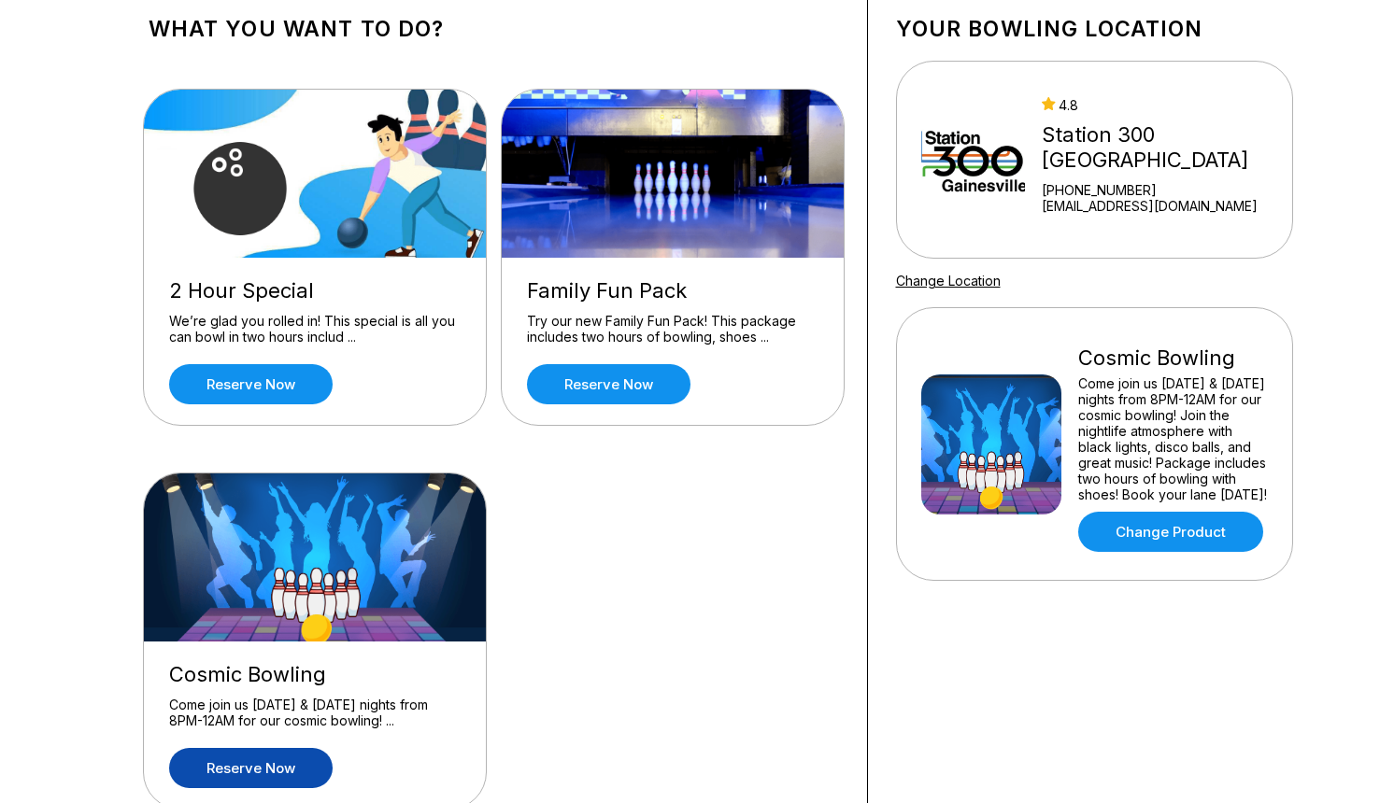
scroll to position [289, 0]
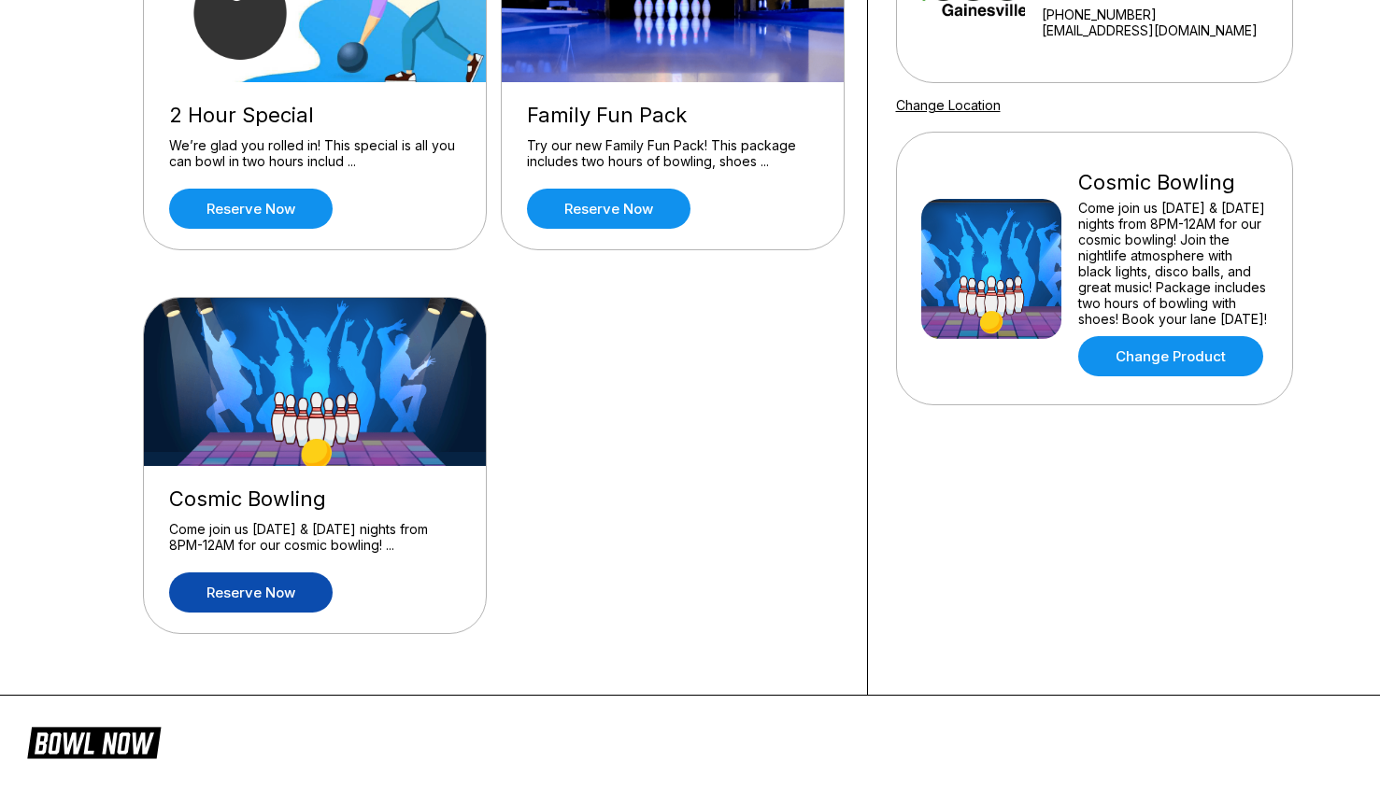
click at [297, 590] on link "Reserve now" at bounding box center [250, 593] width 163 height 40
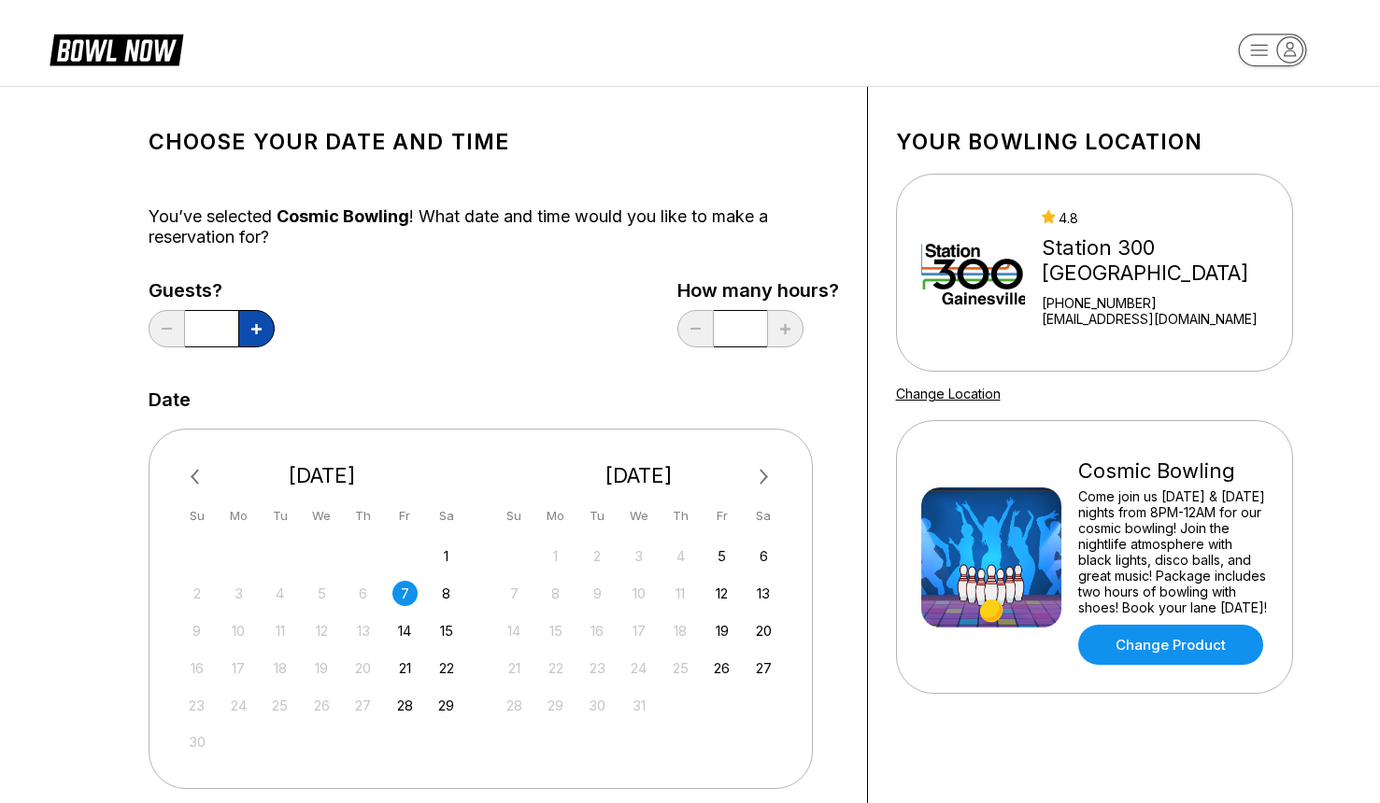
click at [258, 339] on button at bounding box center [256, 328] width 36 height 37
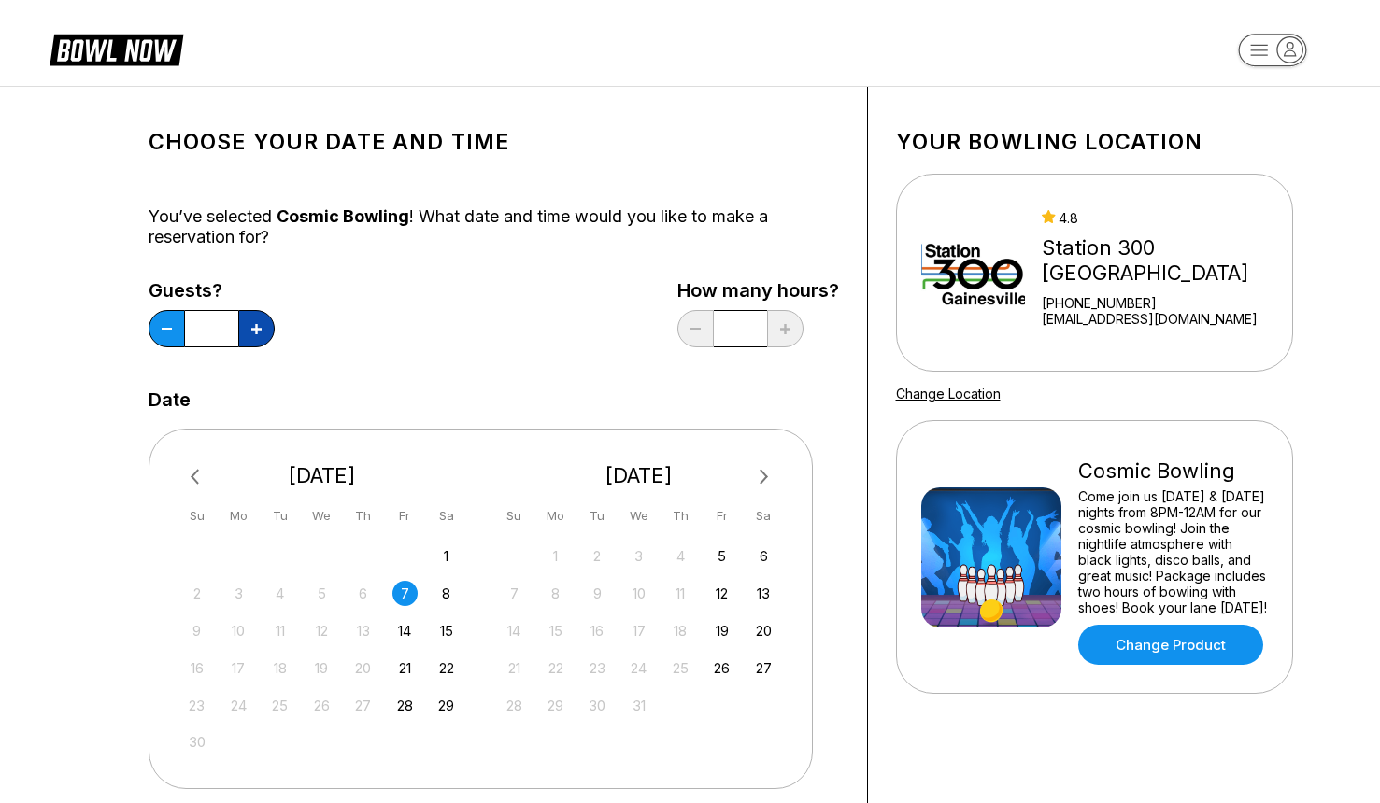
click at [258, 339] on button at bounding box center [256, 328] width 36 height 37
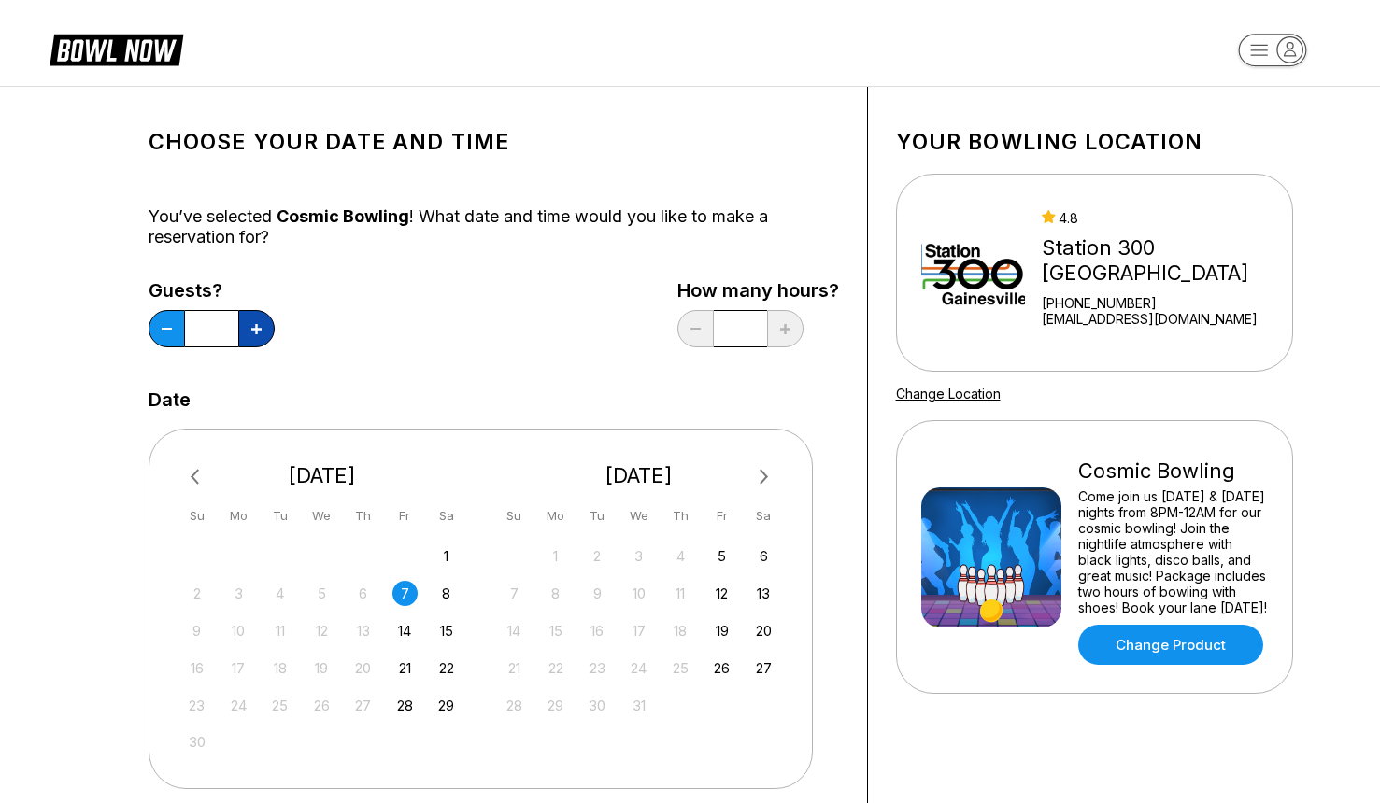
click at [258, 339] on button at bounding box center [256, 328] width 36 height 37
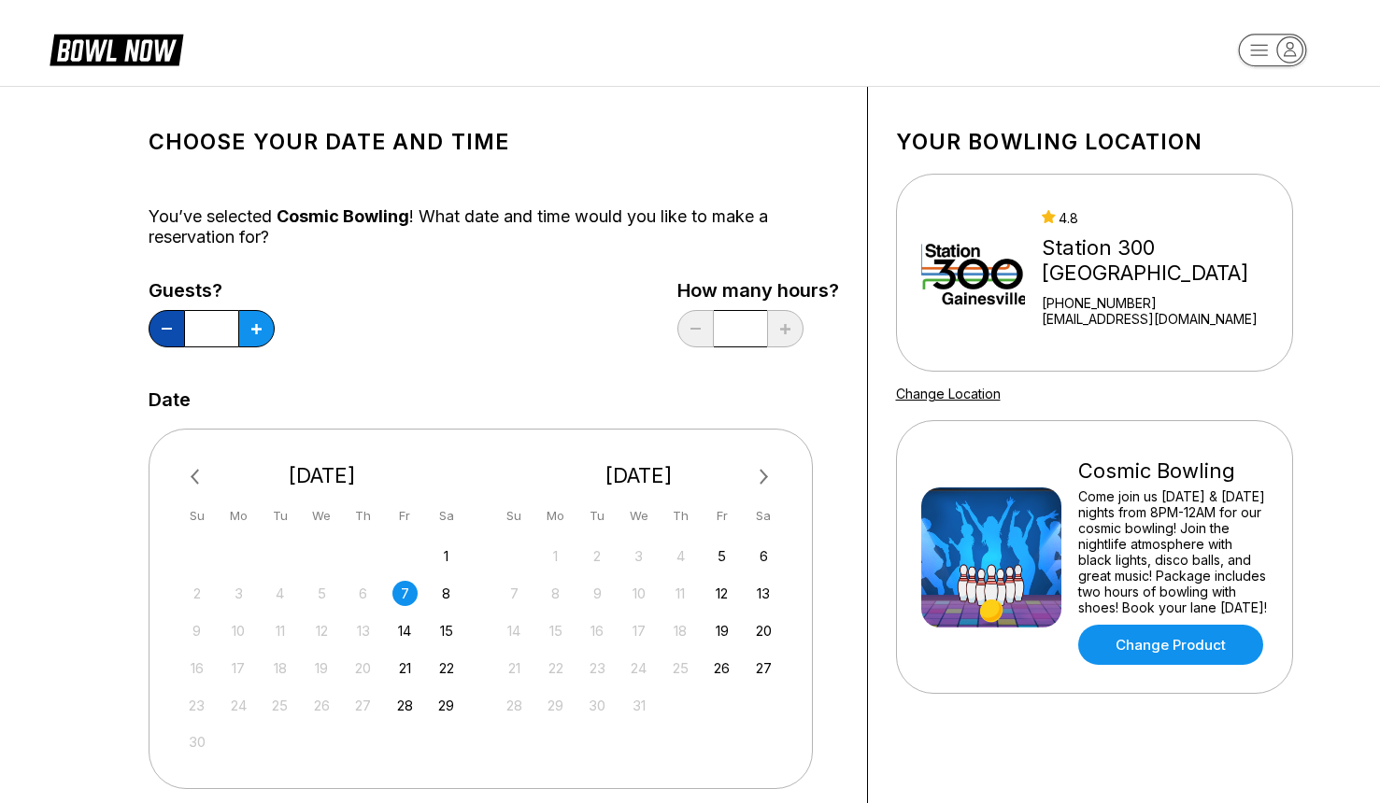
click at [180, 342] on button at bounding box center [167, 328] width 36 height 37
type input "**"
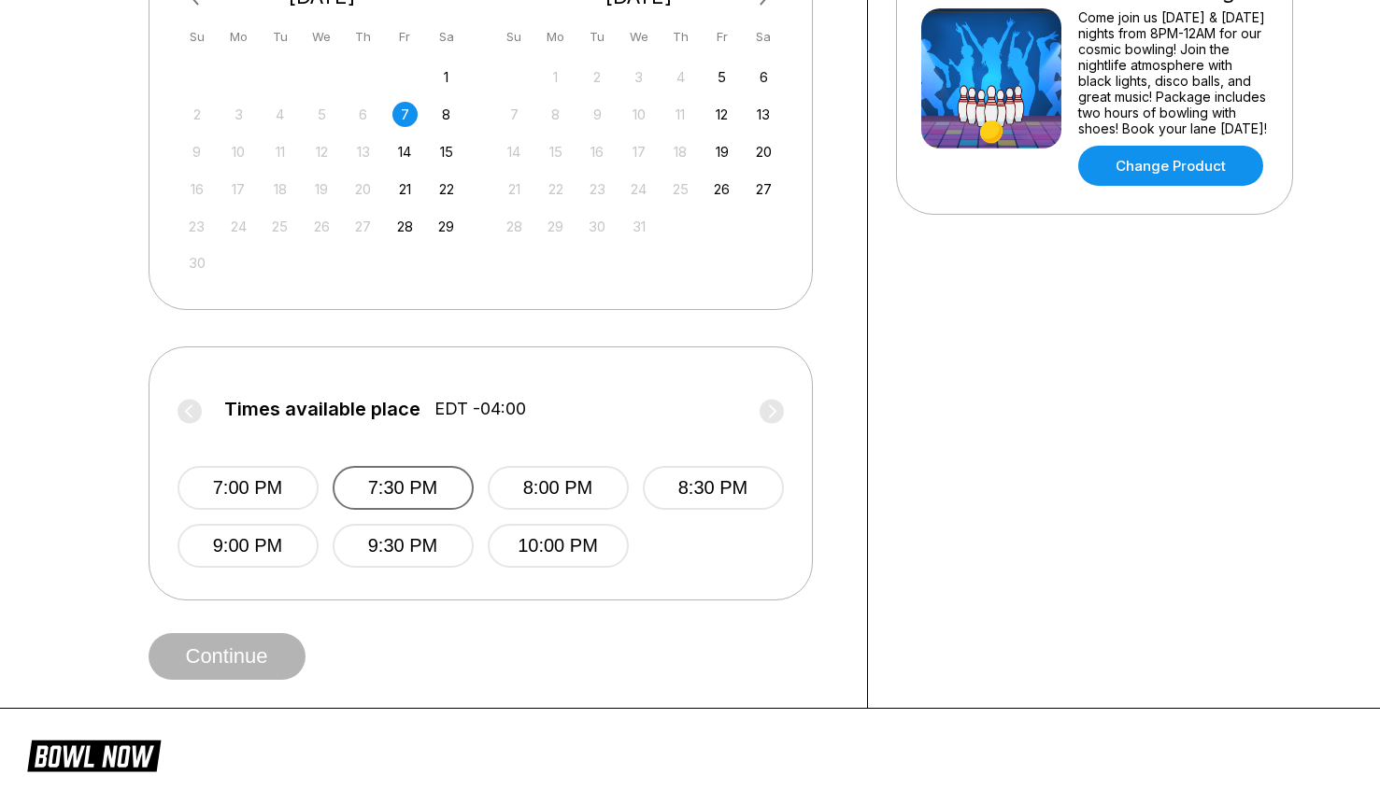
scroll to position [480, 0]
click at [424, 493] on button "7:30 PM" at bounding box center [403, 487] width 141 height 44
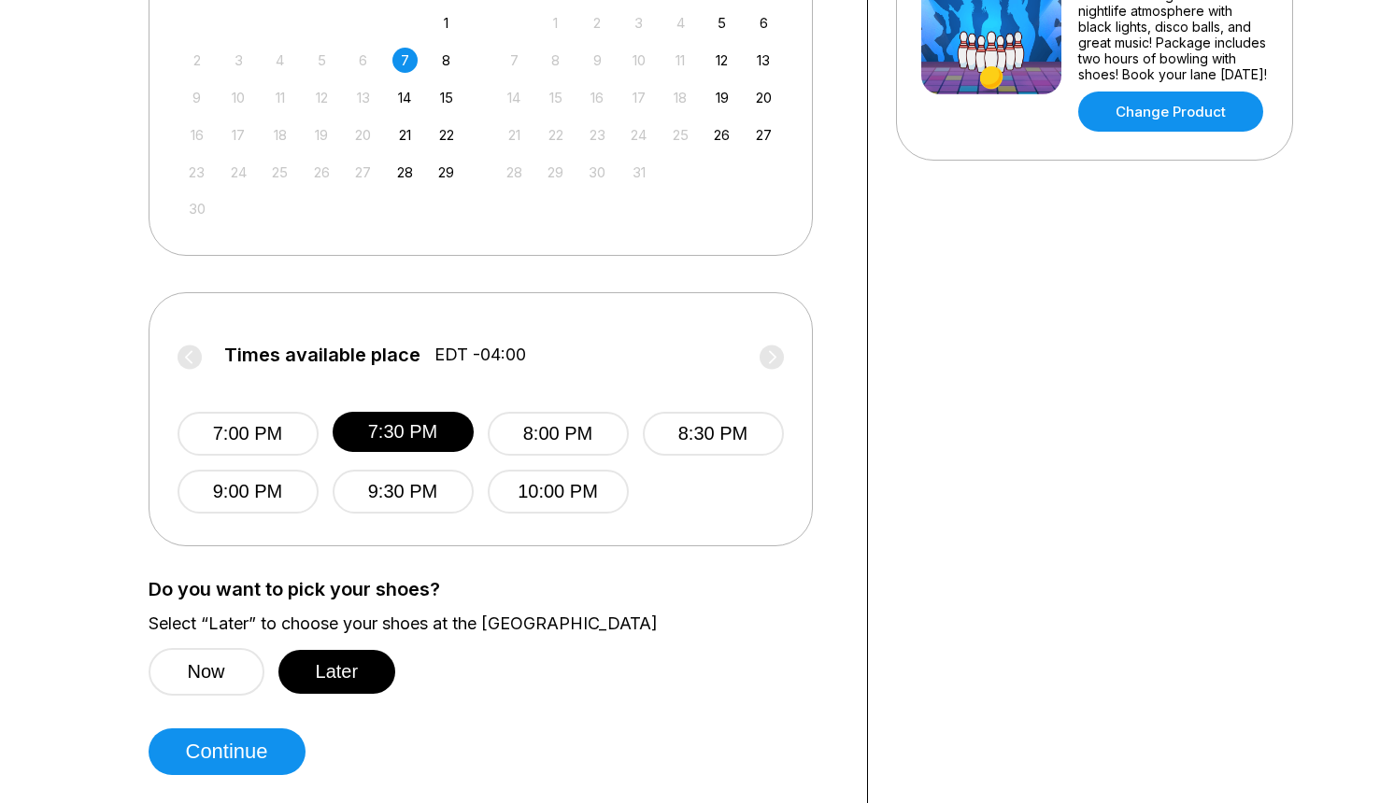
scroll to position [556, 0]
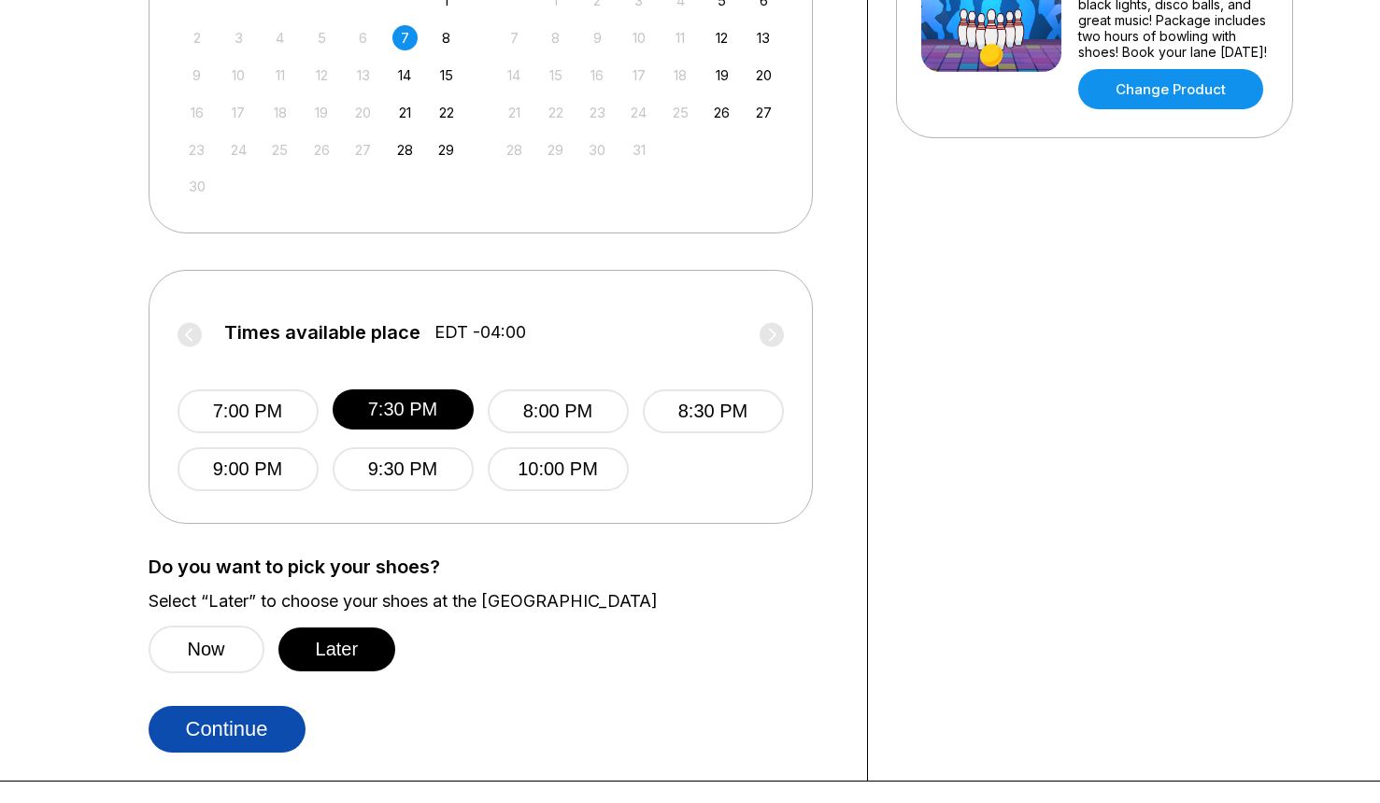
click at [268, 711] on button "Continue" at bounding box center [227, 729] width 157 height 47
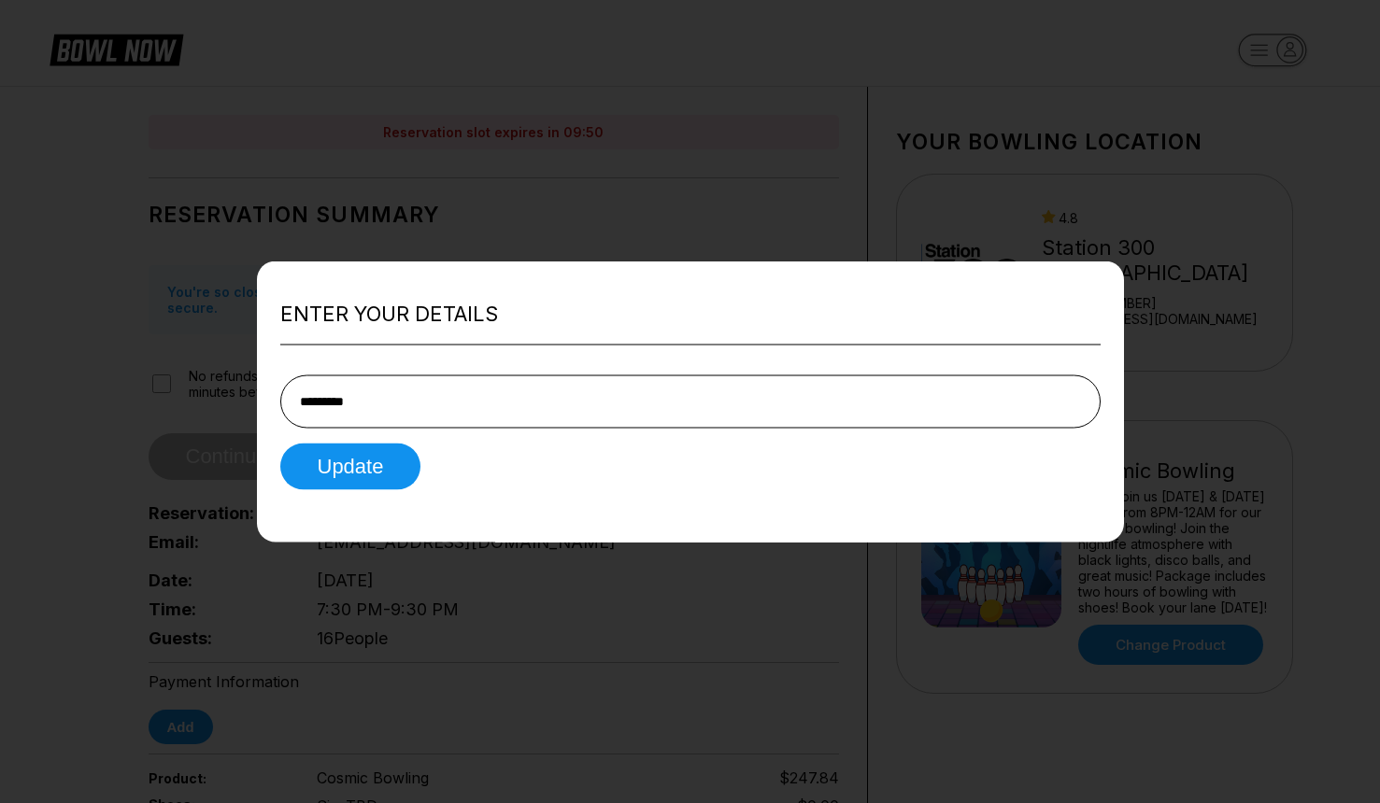
type input "**********"
click at [375, 468] on button "Update" at bounding box center [350, 466] width 141 height 47
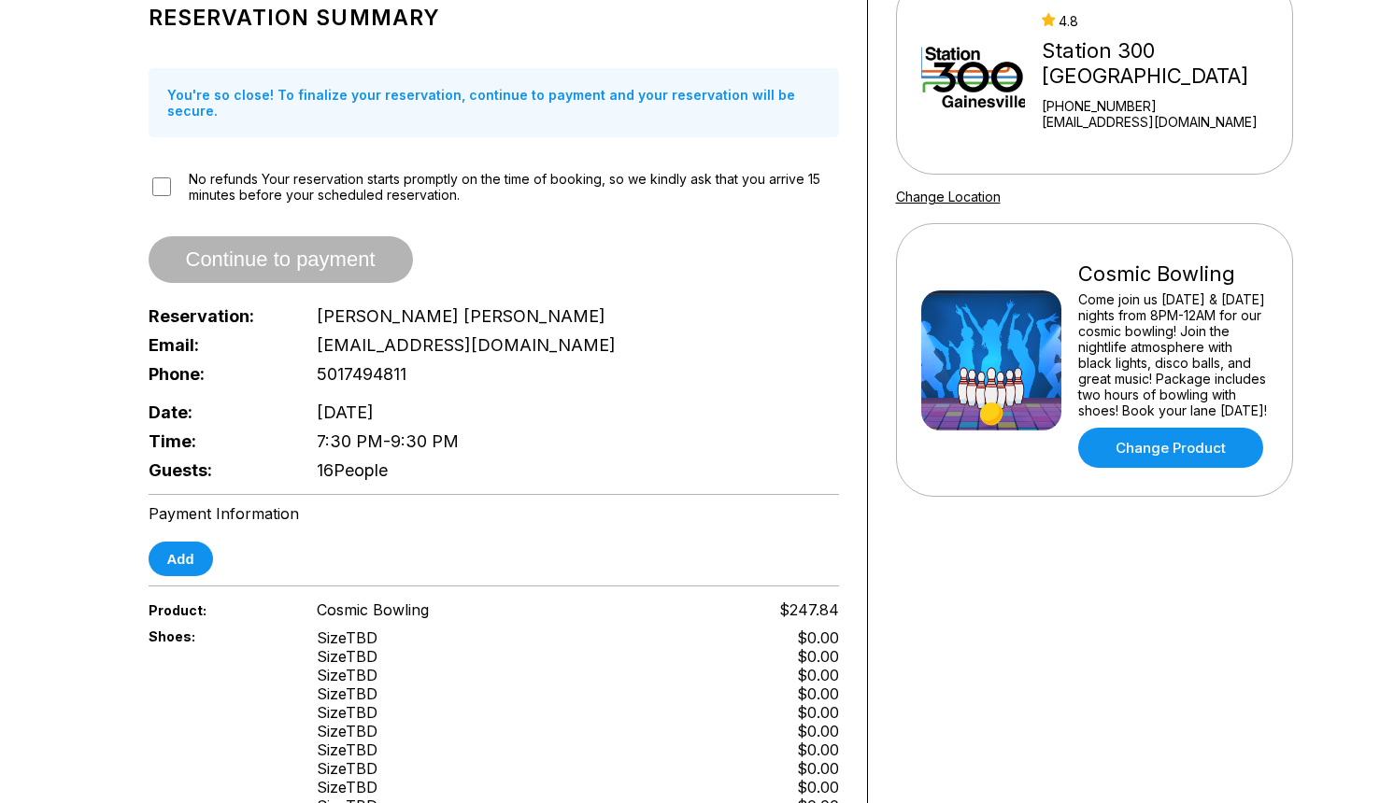
scroll to position [195, 0]
